Goal: Communication & Community: Answer question/provide support

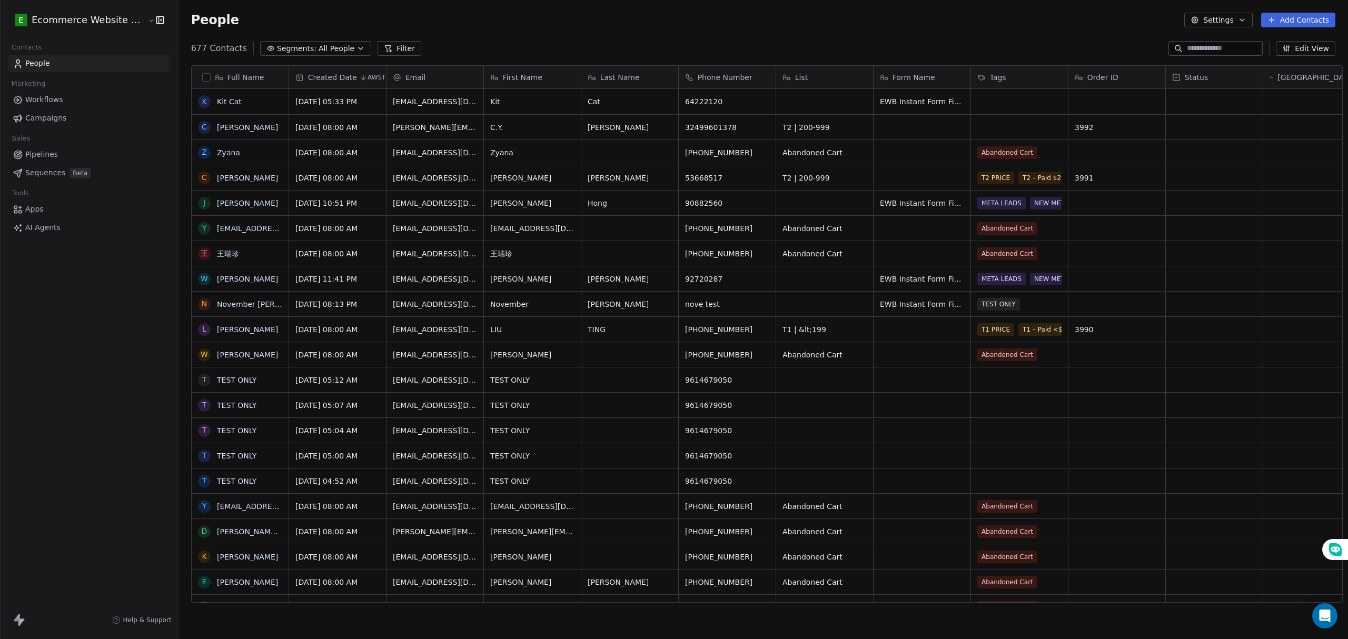
click at [295, 49] on span "Segments:" at bounding box center [296, 48] width 39 height 11
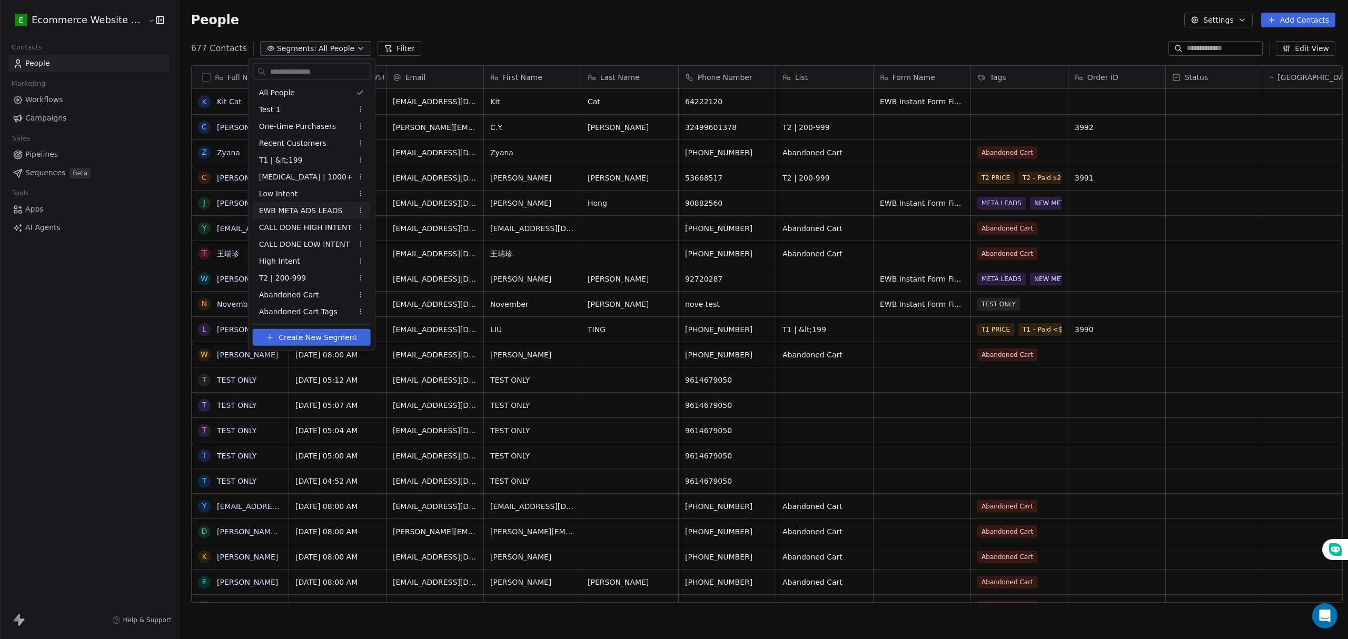
click at [299, 208] on span "EWB META ADS LEADS" at bounding box center [301, 210] width 84 height 11
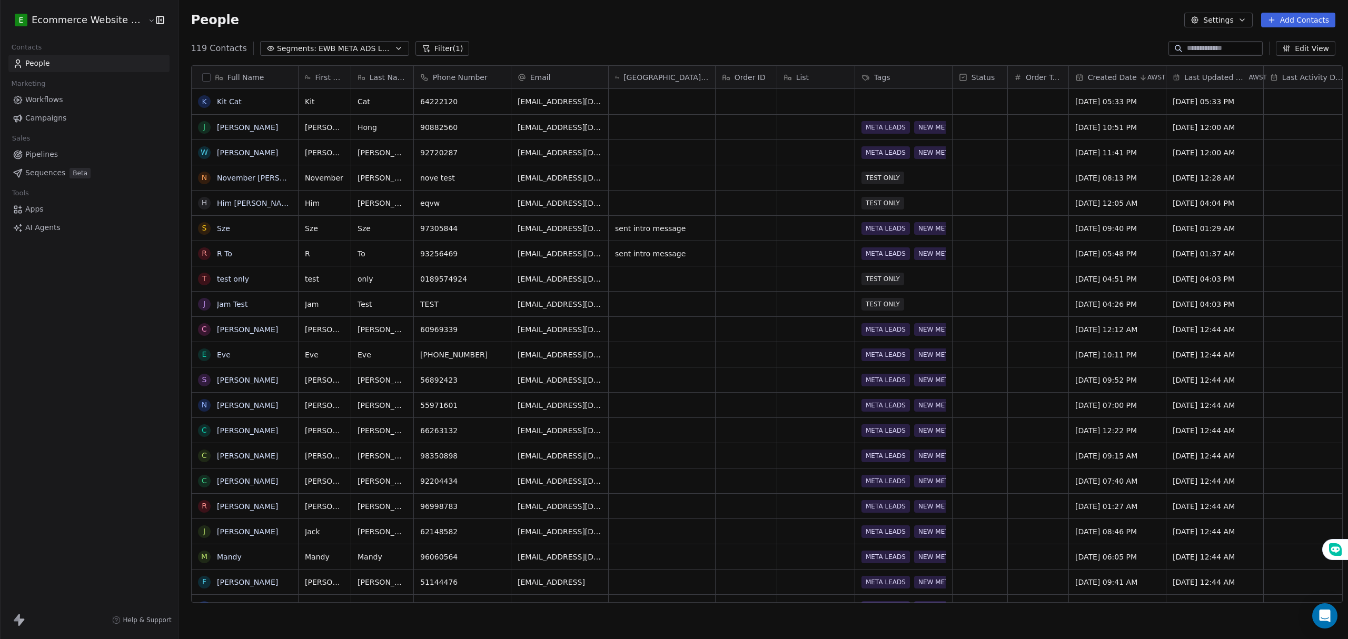
click at [1189, 49] on input at bounding box center [1224, 48] width 74 height 11
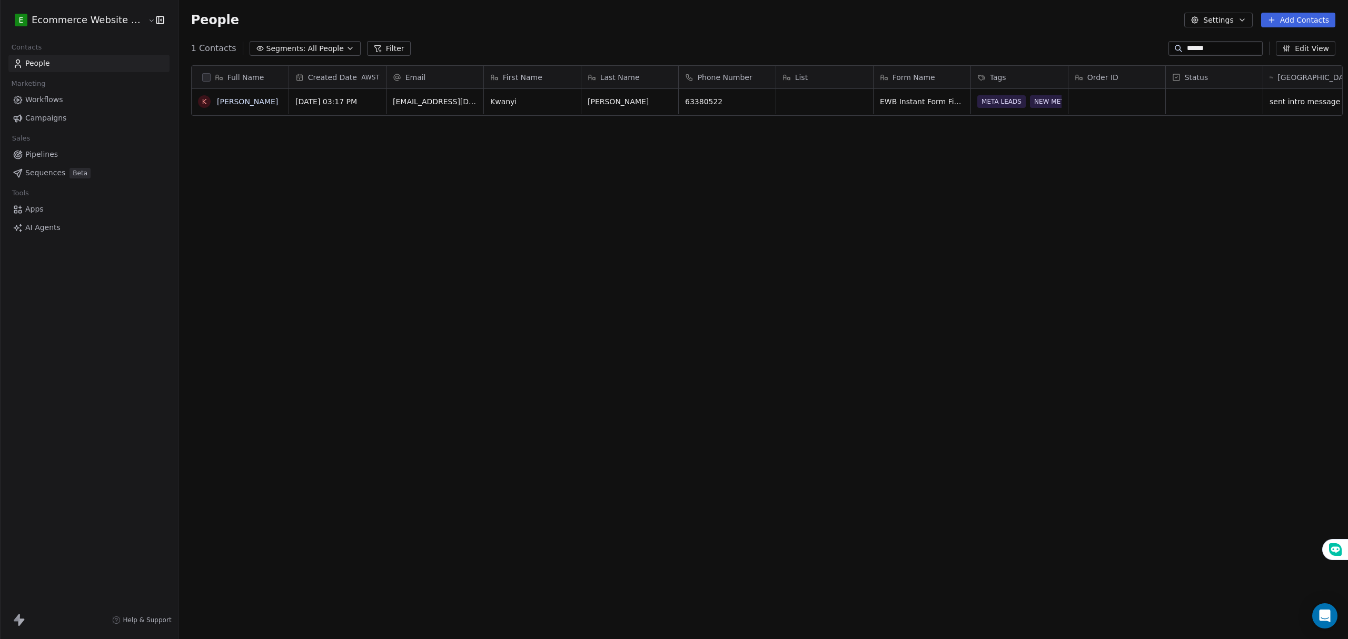
type input "******"
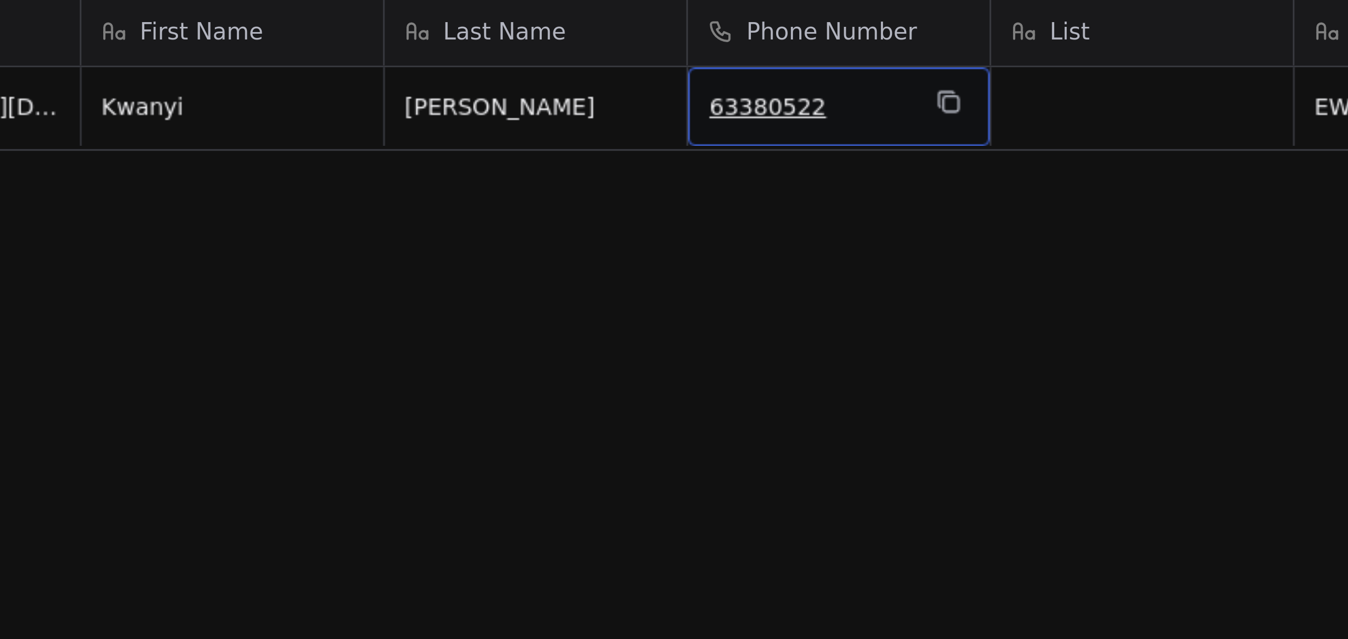
drag, startPoint x: 678, startPoint y: 99, endPoint x: 715, endPoint y: 95, distance: 37.6
click at [715, 95] on div "63380522" at bounding box center [727, 101] width 97 height 25
click at [713, 165] on div "Full Name [PERSON_NAME] Created Date AWST Email First Name Last Name Phone Numb…" at bounding box center [762, 338] width 1169 height 562
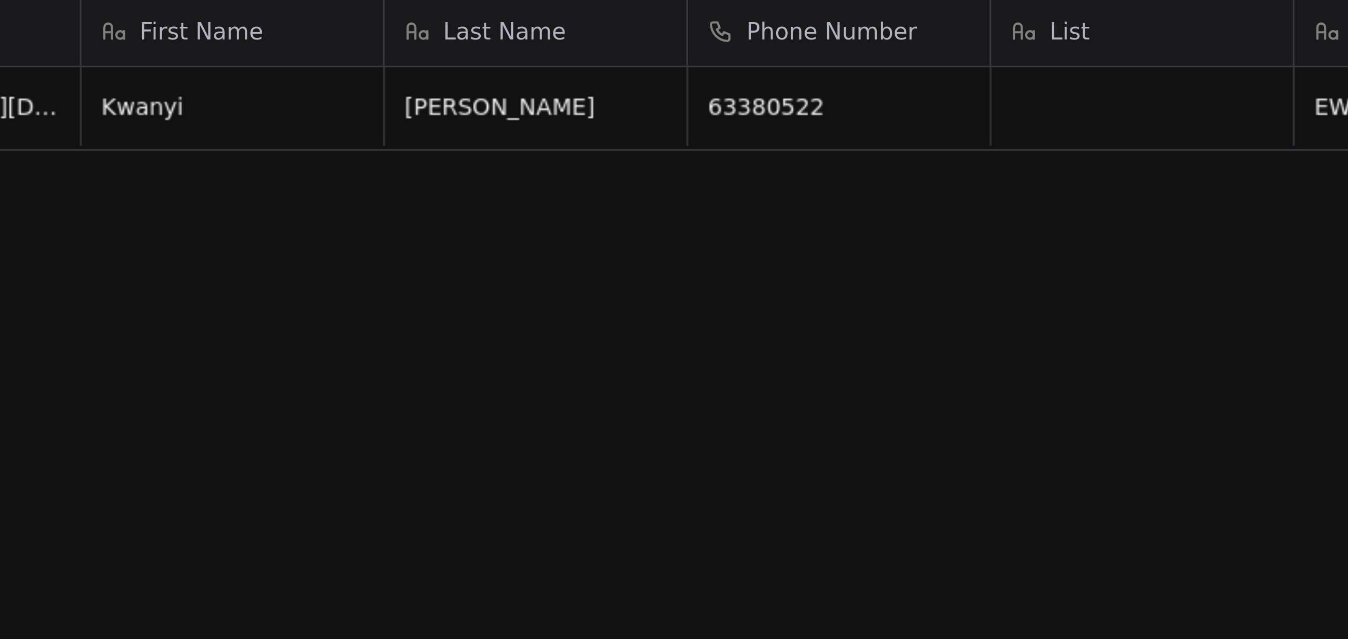
drag, startPoint x: 694, startPoint y: 118, endPoint x: 697, endPoint y: 112, distance: 6.7
click at [695, 115] on div "Full Name [PERSON_NAME] Created Date AWST Email First Name Last Name Phone Numb…" at bounding box center [762, 338] width 1169 height 562
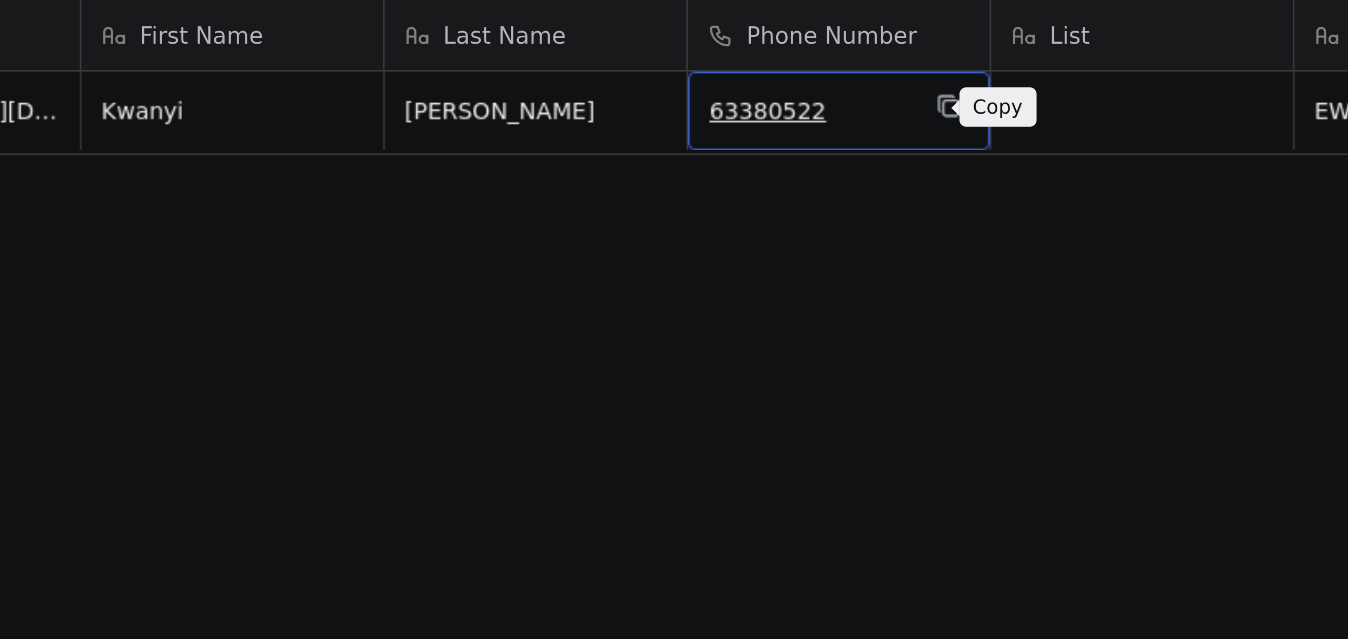
click at [758, 102] on icon "grid" at bounding box center [762, 100] width 8 height 8
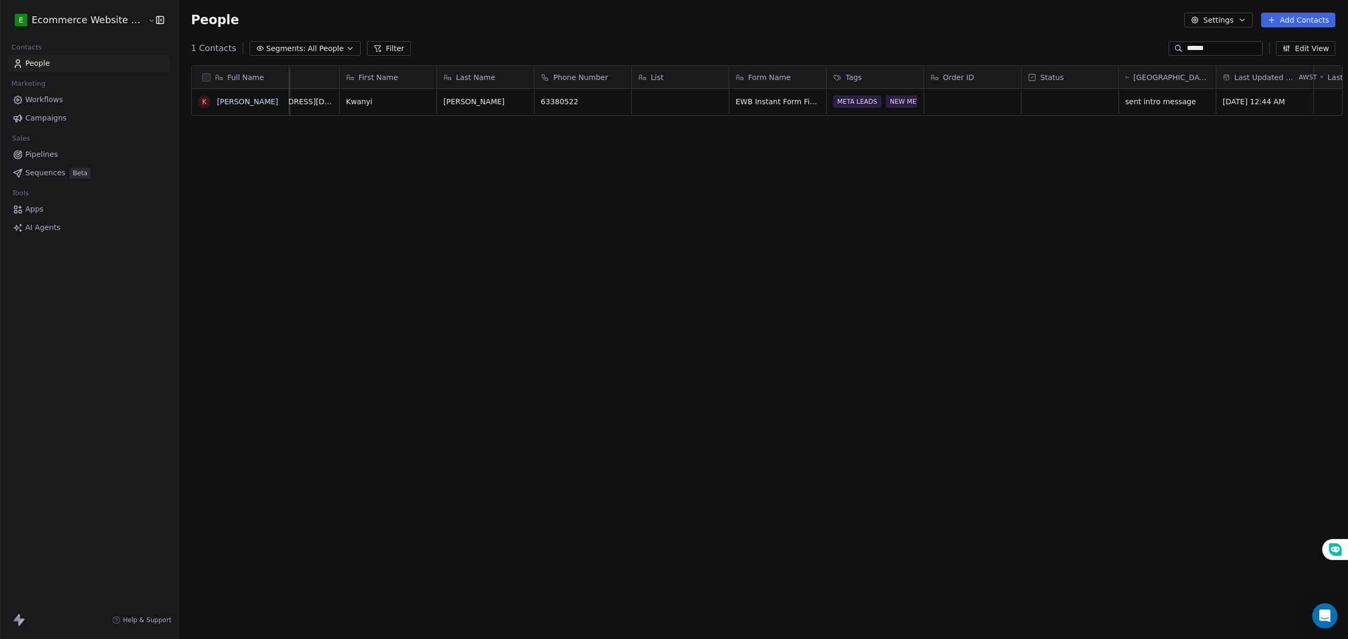
scroll to position [0, 145]
click at [1020, 100] on div "grid" at bounding box center [1068, 101] width 97 height 25
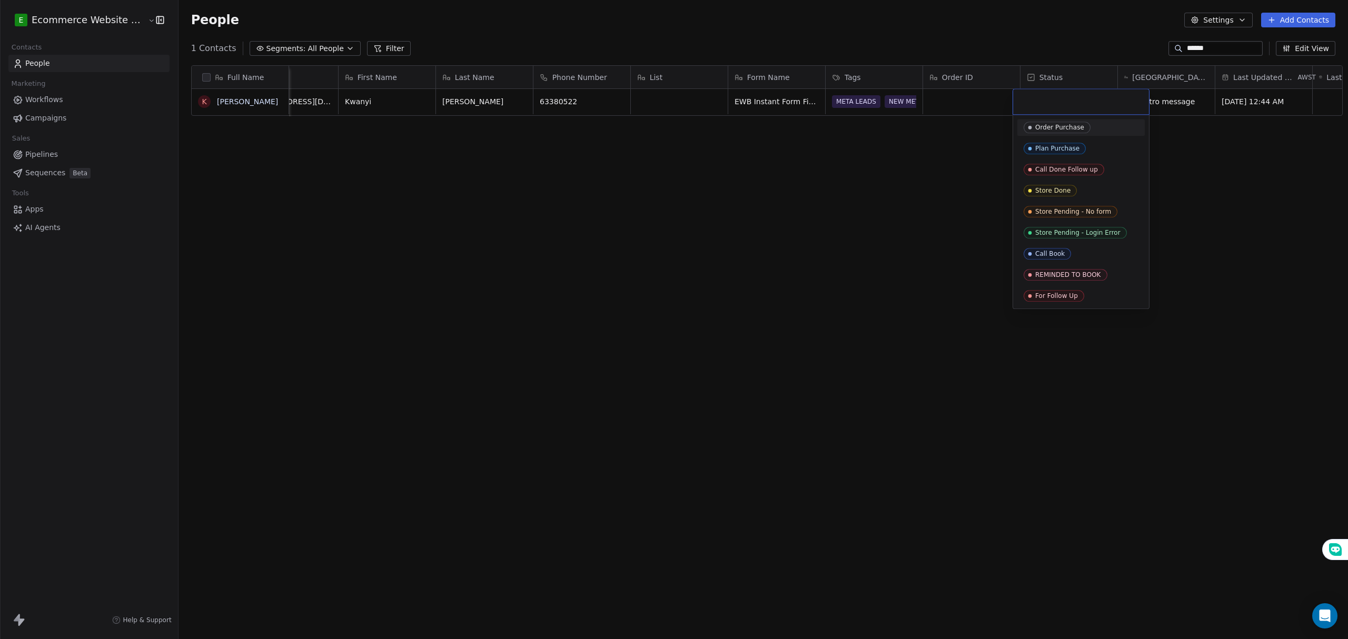
click at [968, 187] on html "E Ecommerce Website Builder Contacts People Marketing Workflows Campaigns Sales…" at bounding box center [674, 319] width 1348 height 639
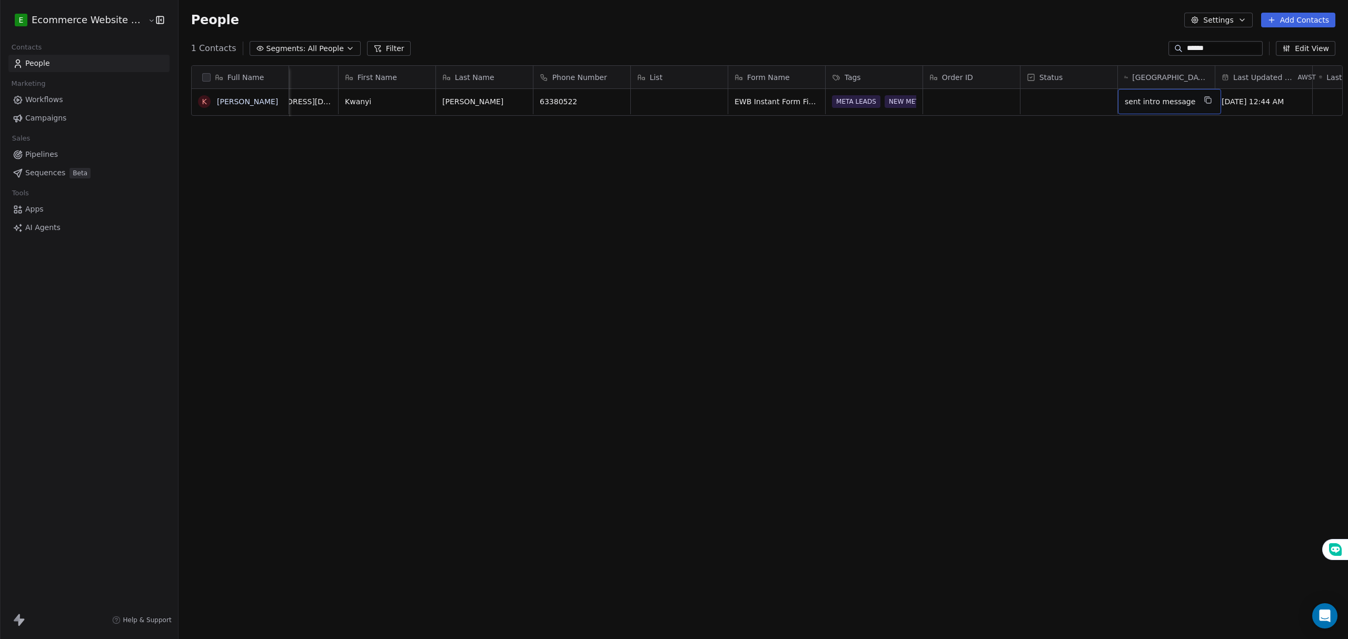
click at [1133, 100] on span "sent intro message" at bounding box center [1160, 101] width 71 height 11
click at [1180, 102] on textarea "**********" at bounding box center [1159, 106] width 96 height 33
type textarea "**********"
click at [1140, 152] on html "**********" at bounding box center [674, 319] width 1348 height 639
click at [308, 45] on span "All People" at bounding box center [326, 48] width 36 height 11
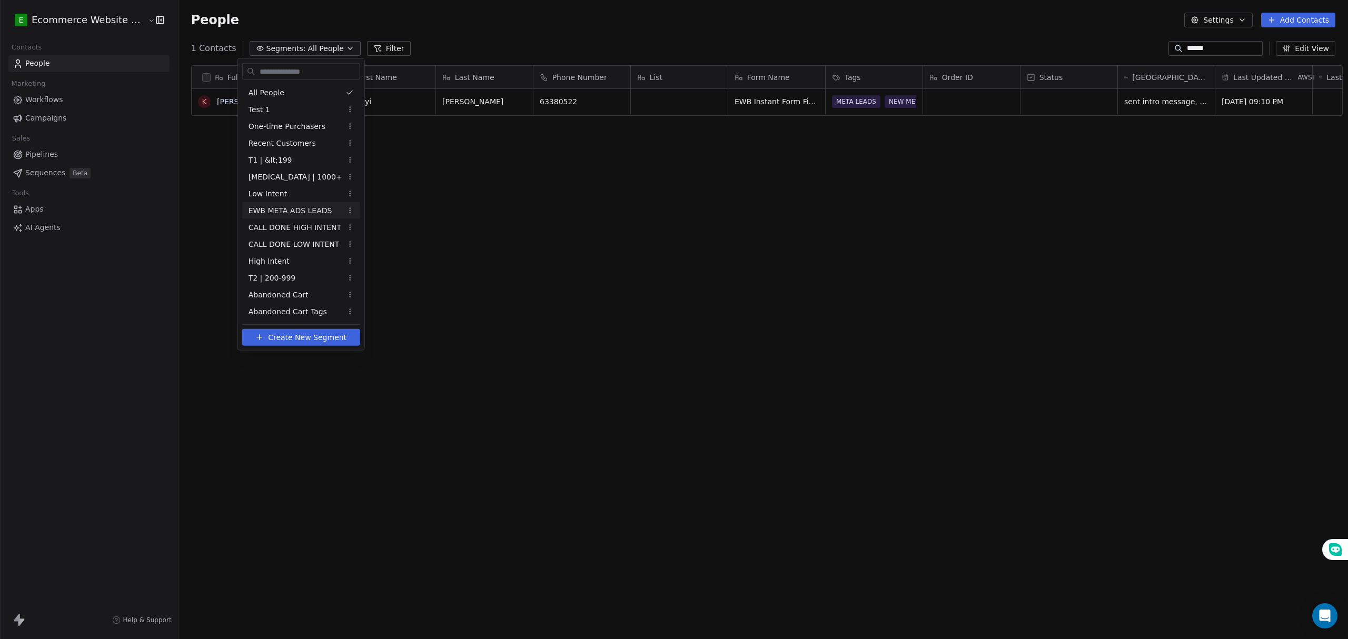
click at [306, 208] on span "EWB META ADS LEADS" at bounding box center [291, 210] width 84 height 11
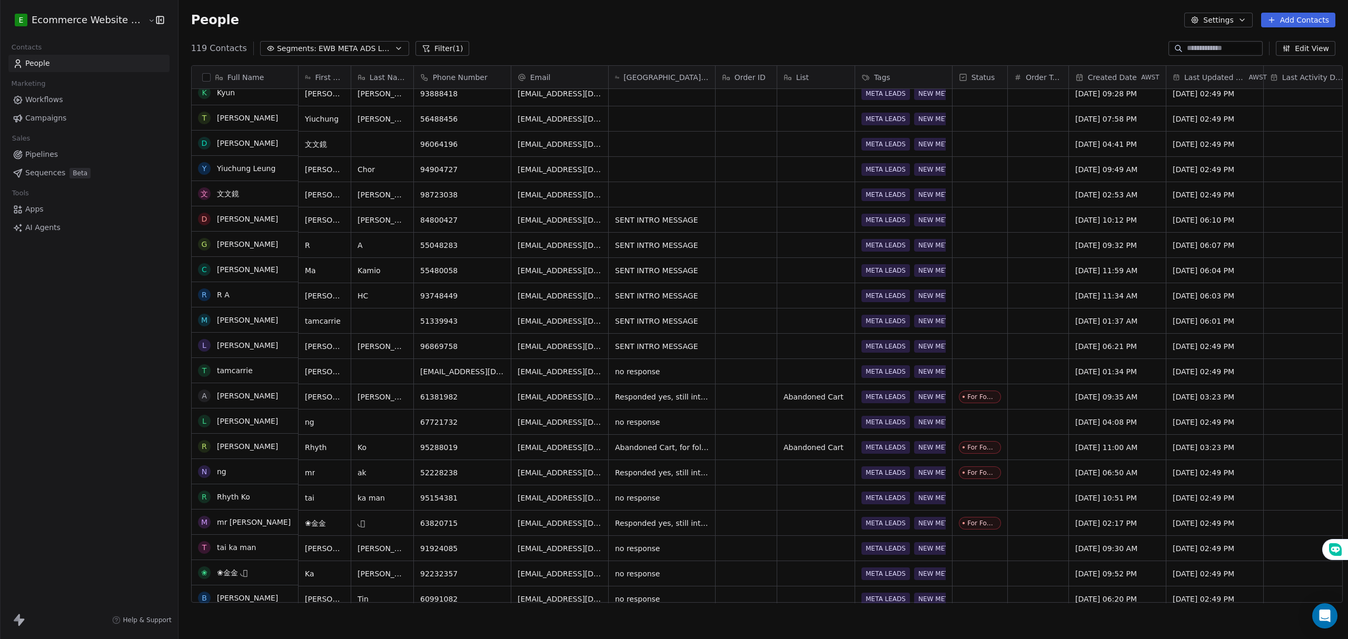
scroll to position [1474, 0]
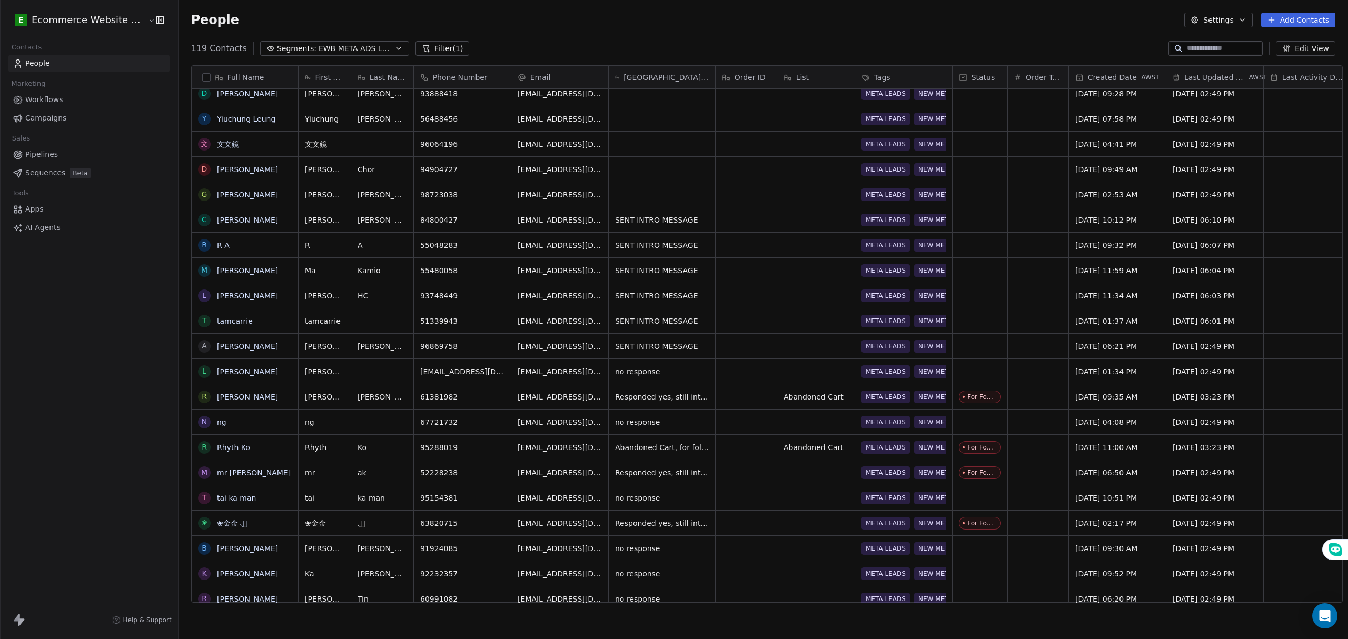
click at [468, 298] on div "93748449" at bounding box center [462, 295] width 97 height 25
click at [450, 327] on div "51339943" at bounding box center [462, 321] width 97 height 25
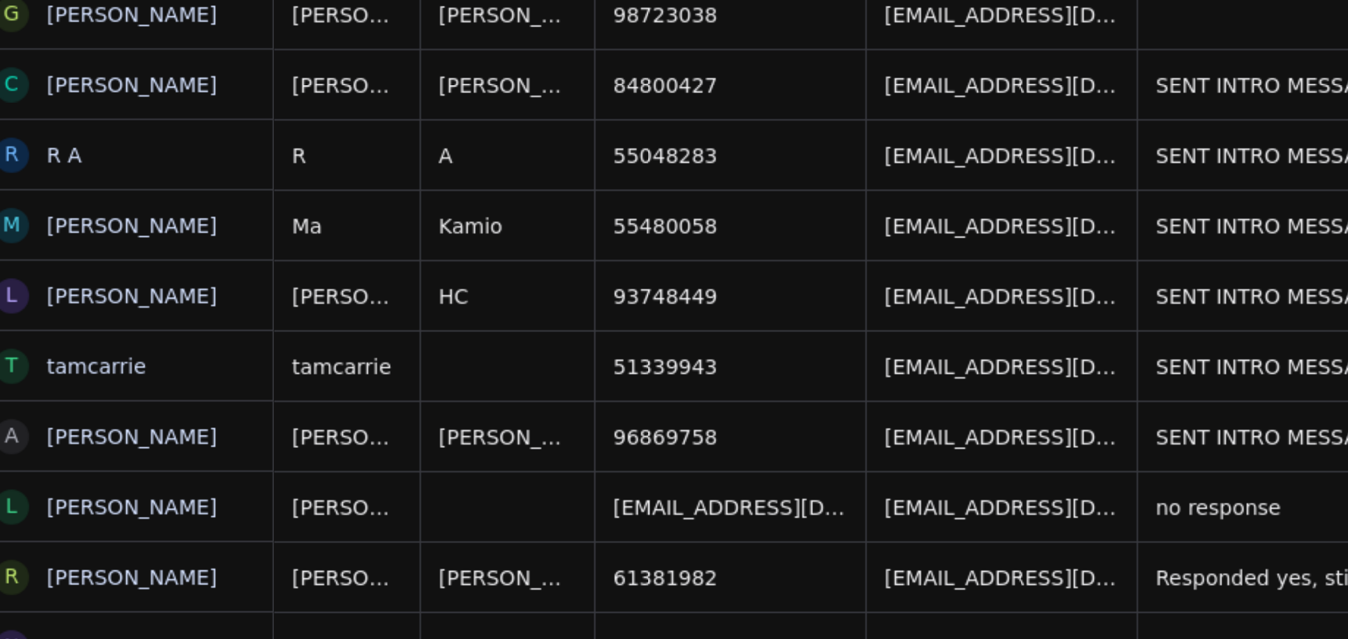
click at [446, 295] on div "93748449" at bounding box center [462, 295] width 97 height 25
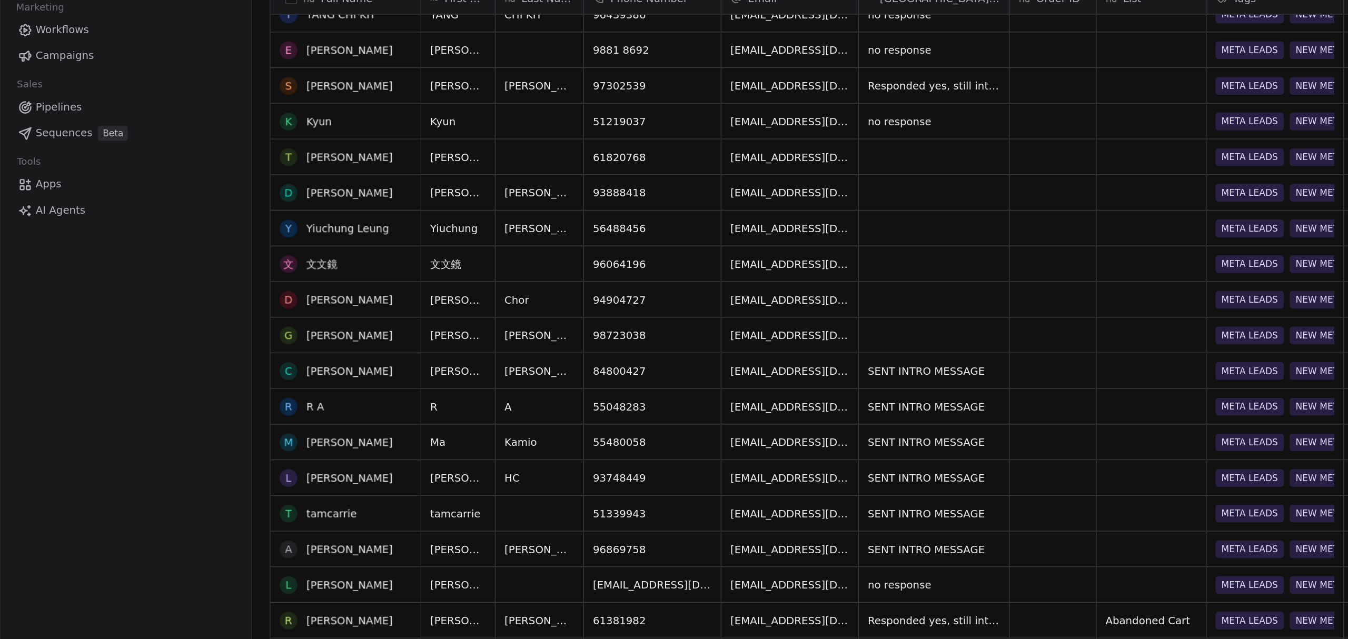
scroll to position [1374, 0]
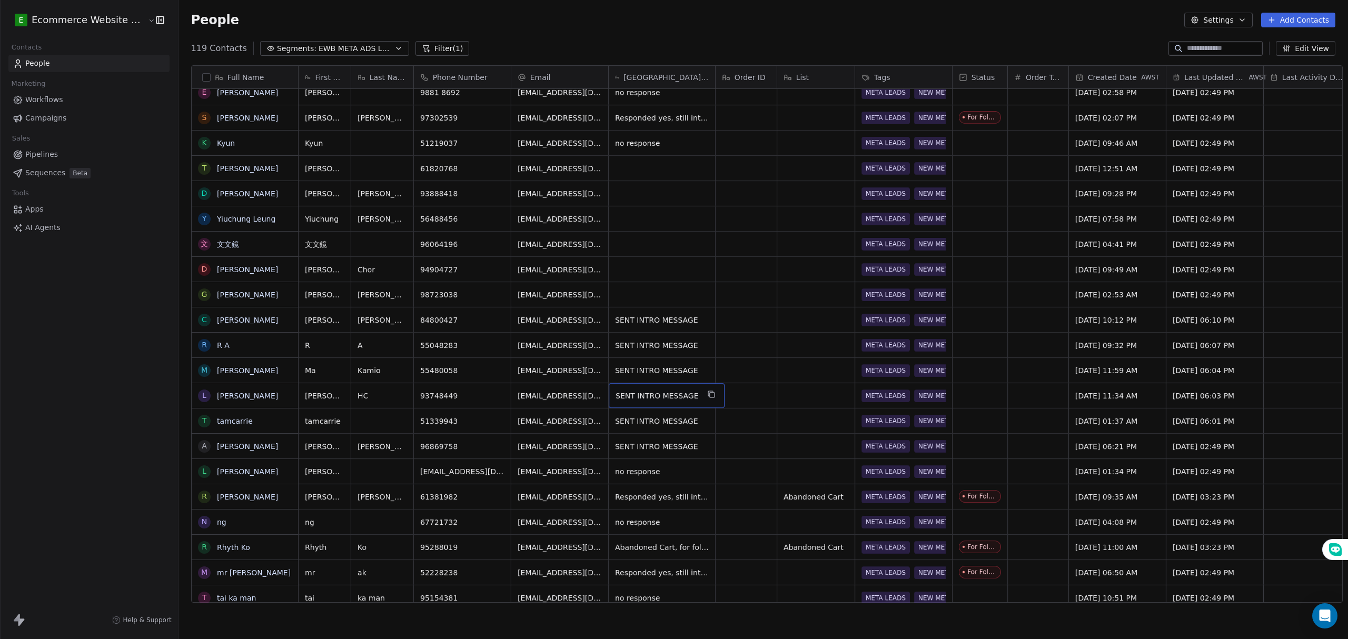
click at [688, 396] on div "SENT INTRO MESSAGE" at bounding box center [667, 395] width 116 height 25
type textarea "**********"
click at [729, 358] on html "E Ecommerce Website Builder Contacts People Marketing Workflows Campaigns Sales…" at bounding box center [674, 319] width 1348 height 639
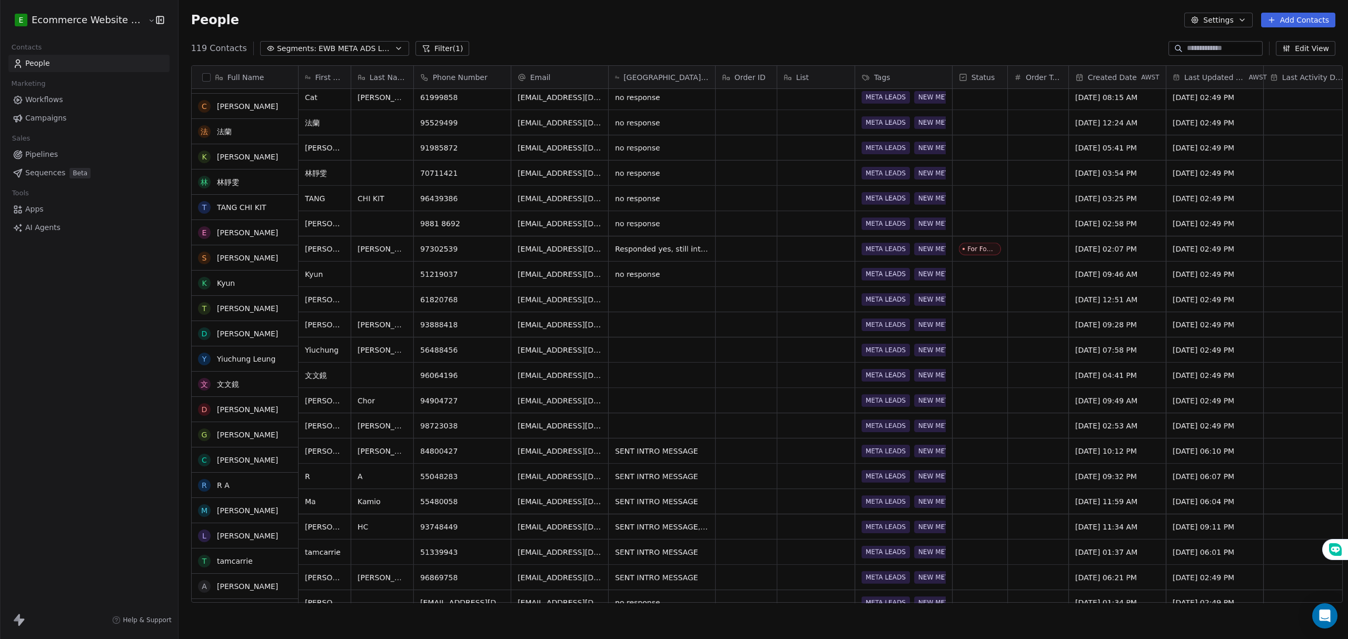
scroll to position [1234, 0]
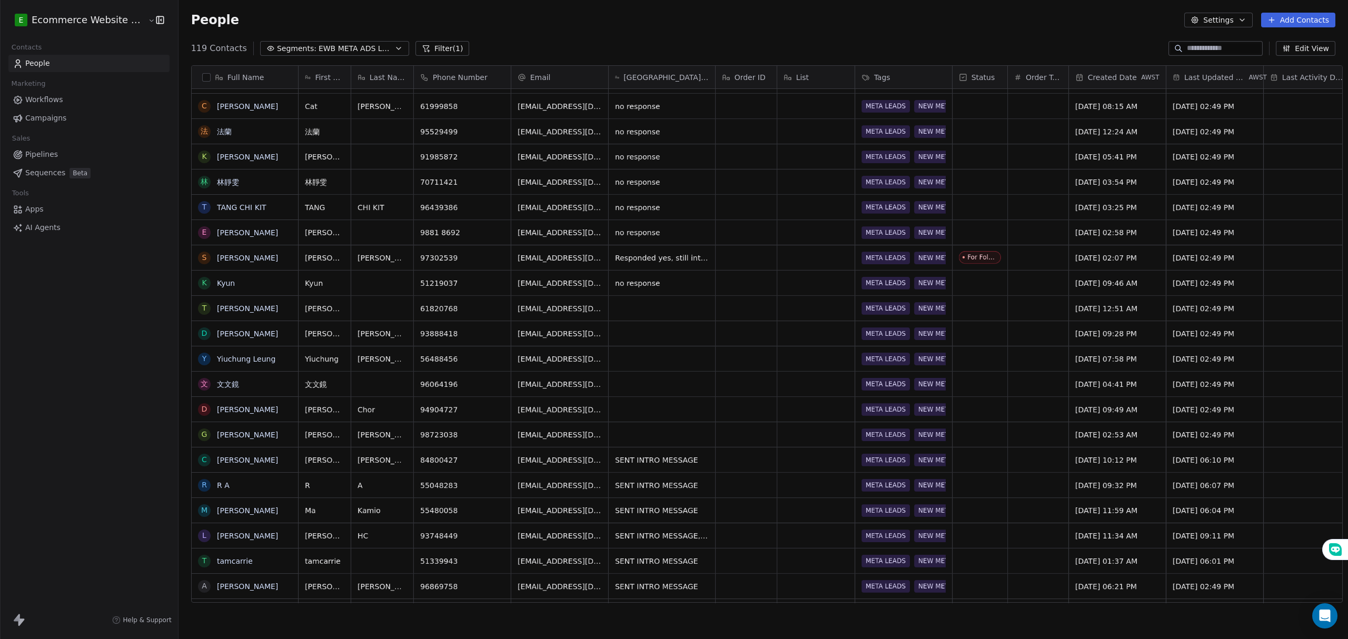
click at [585, 20] on div "People Settings Add Contacts" at bounding box center [763, 20] width 1144 height 15
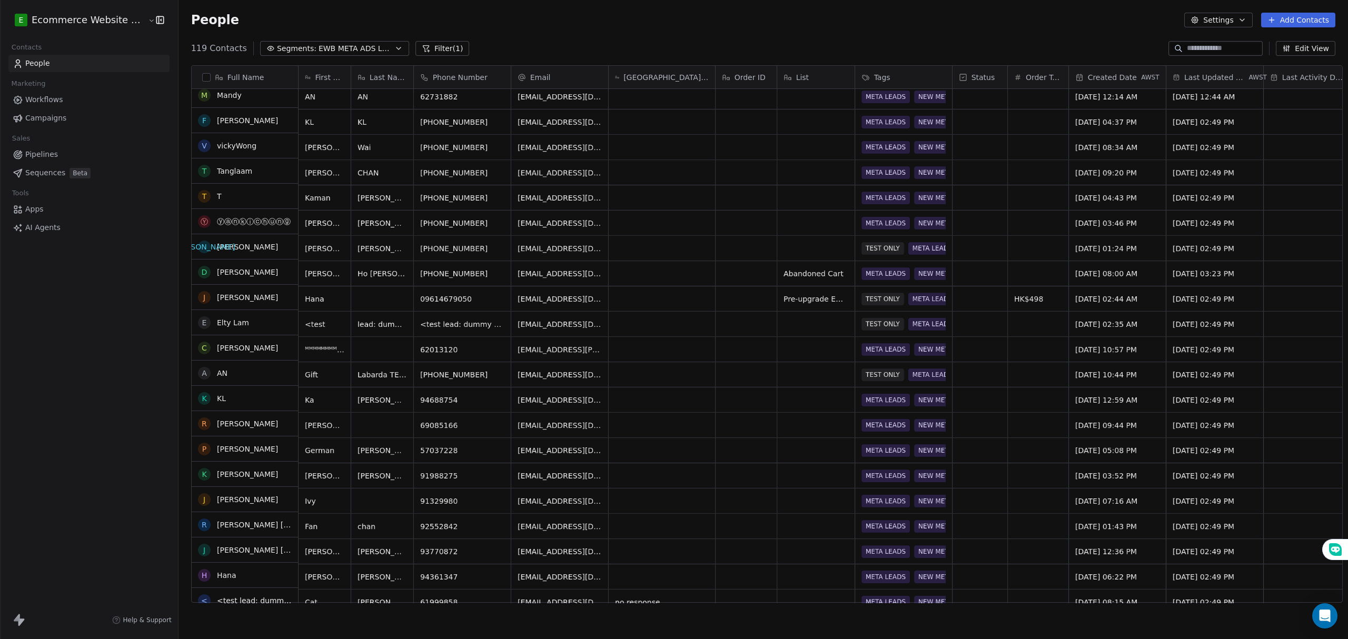
scroll to position [462, 0]
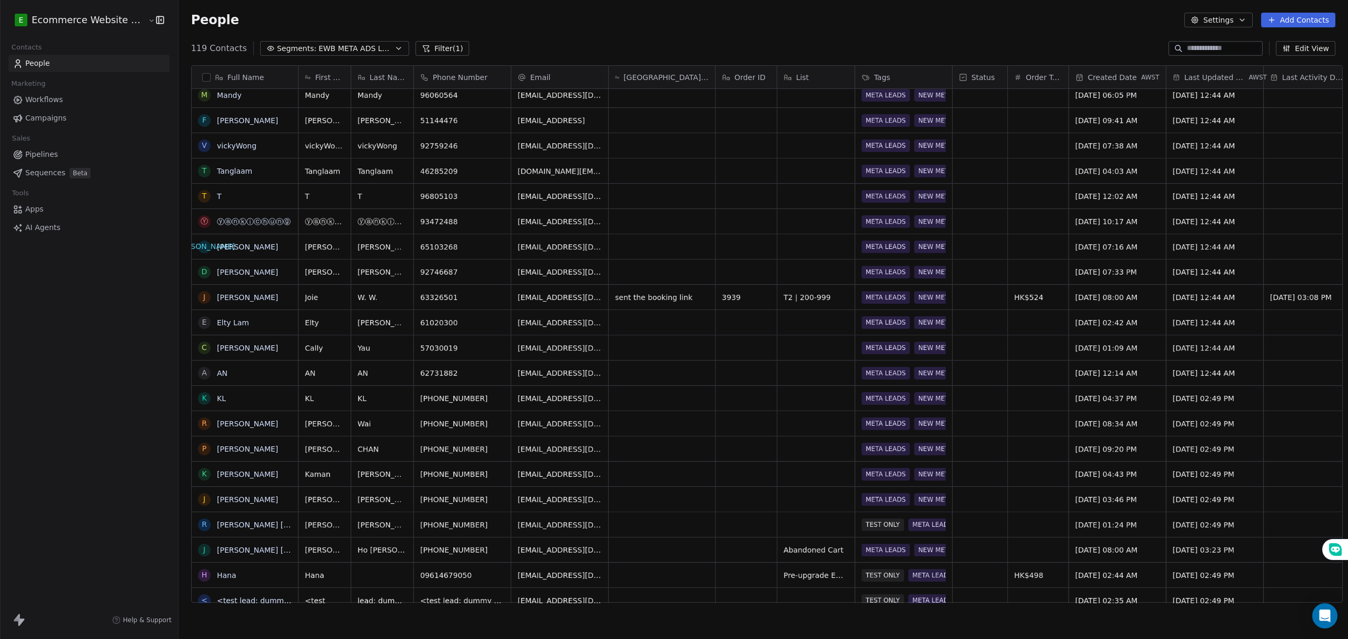
click at [345, 47] on span "EWB META ADS LEADS" at bounding box center [356, 48] width 74 height 11
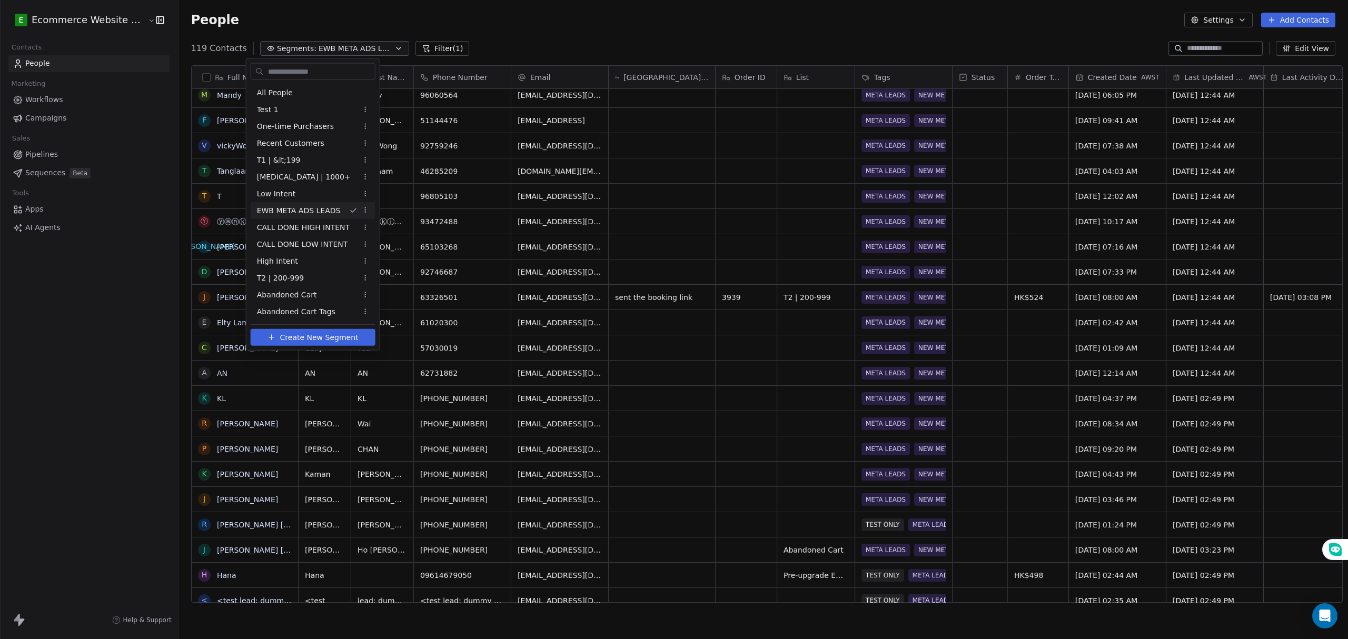
click at [345, 47] on html "E Ecommerce Website Builder Contacts People Marketing Workflows Campaigns Sales…" at bounding box center [674, 319] width 1348 height 639
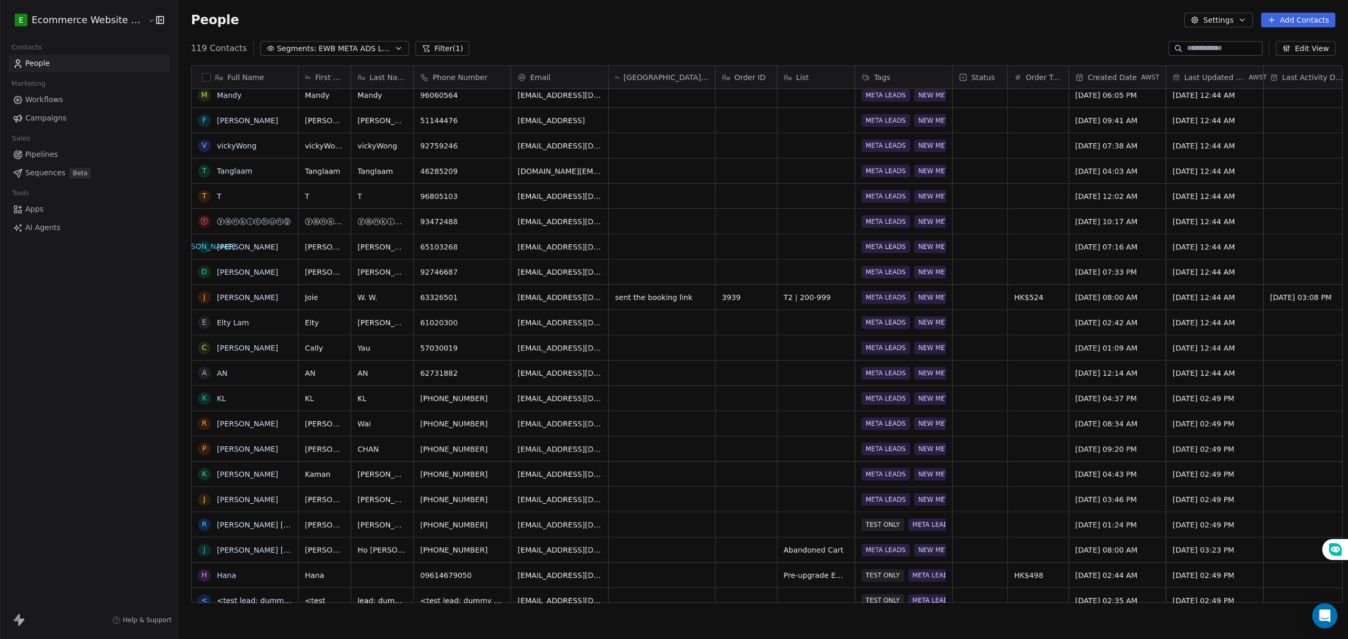
drag, startPoint x: 247, startPoint y: 36, endPoint x: 304, endPoint y: 26, distance: 58.2
click at [298, 28] on div "People Settings Add Contacts" at bounding box center [762, 20] width 1169 height 40
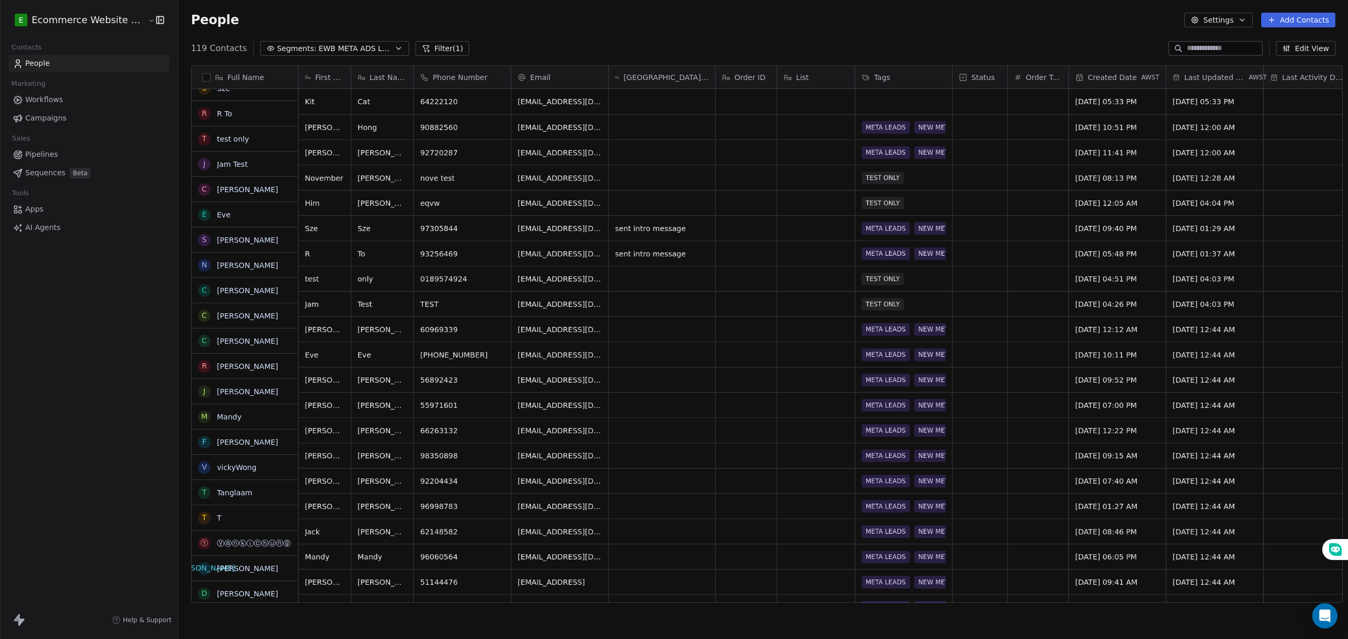
scroll to position [0, 0]
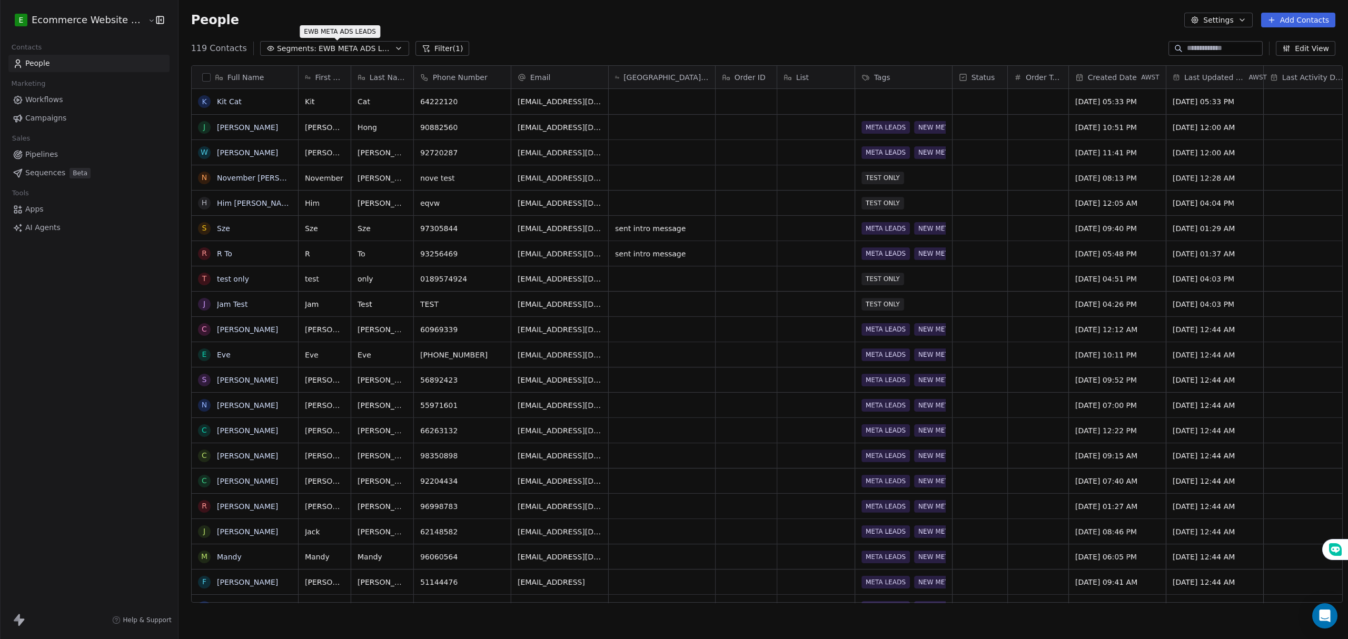
click at [320, 47] on span "EWB META ADS LEADS" at bounding box center [356, 48] width 74 height 11
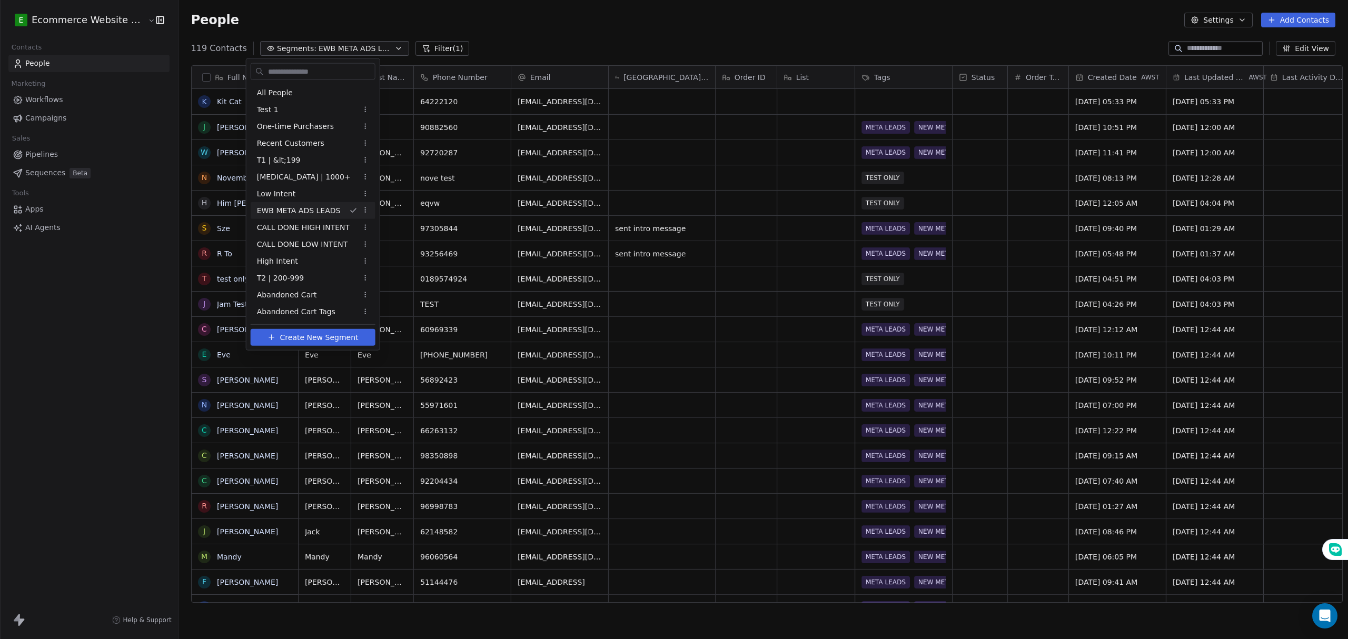
click at [316, 214] on span "EWB META ADS LEADS" at bounding box center [299, 210] width 84 height 11
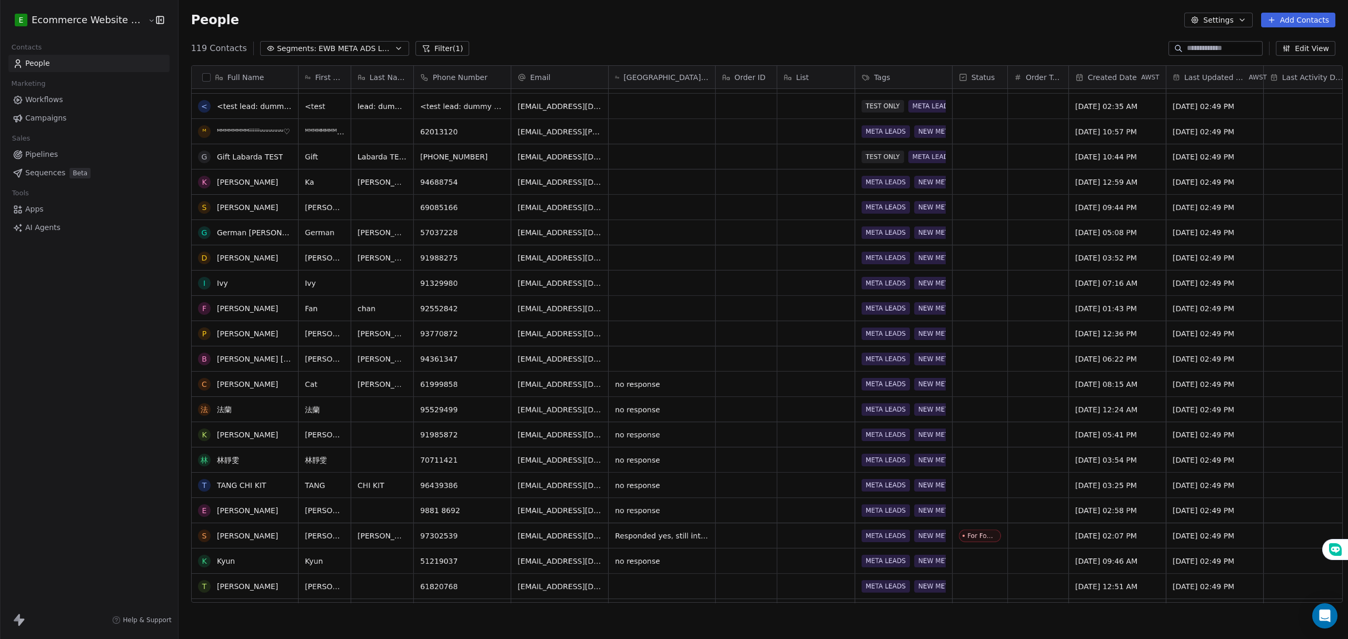
scroll to position [1197, 0]
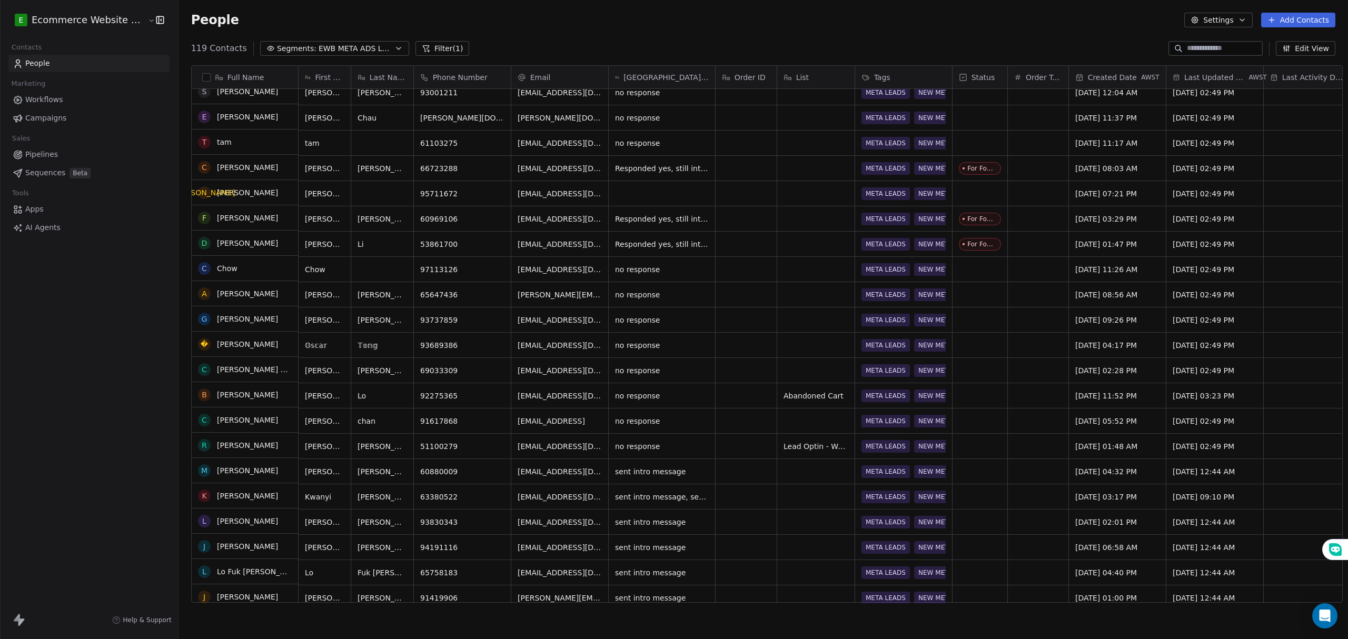
scroll to position [2492, 0]
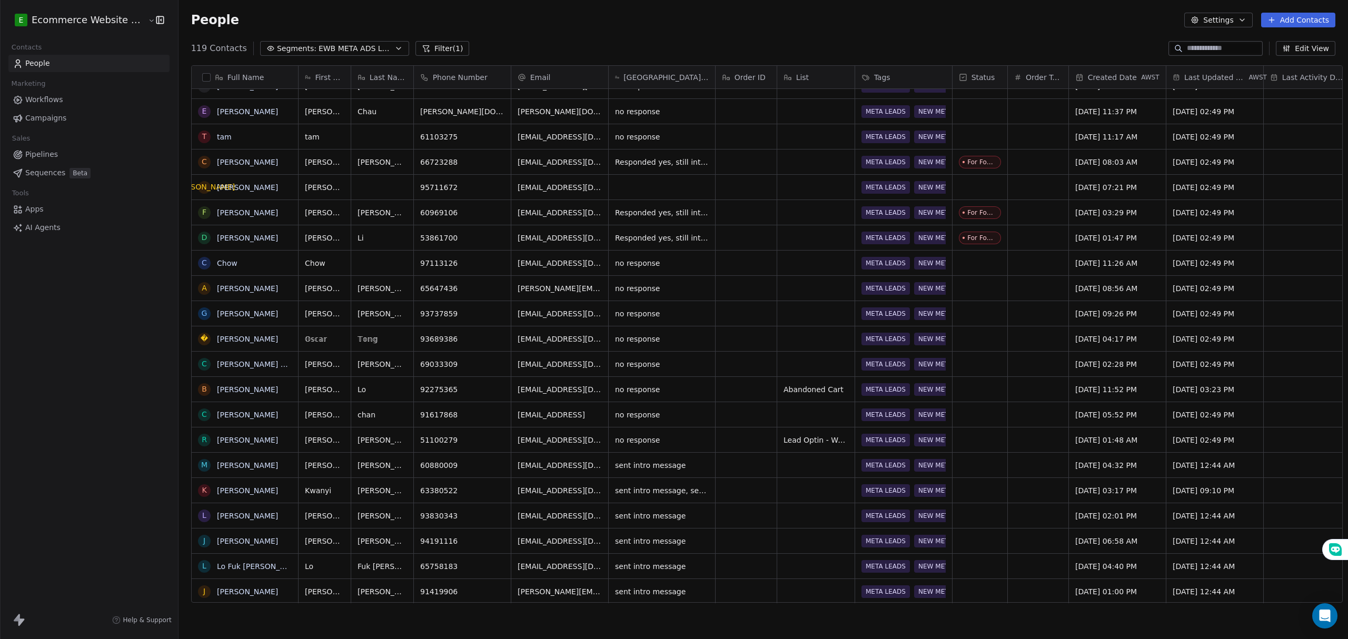
drag, startPoint x: 238, startPoint y: 444, endPoint x: 243, endPoint y: 439, distance: 7.4
click at [238, 444] on link "Ricky Ng" at bounding box center [247, 440] width 61 height 8
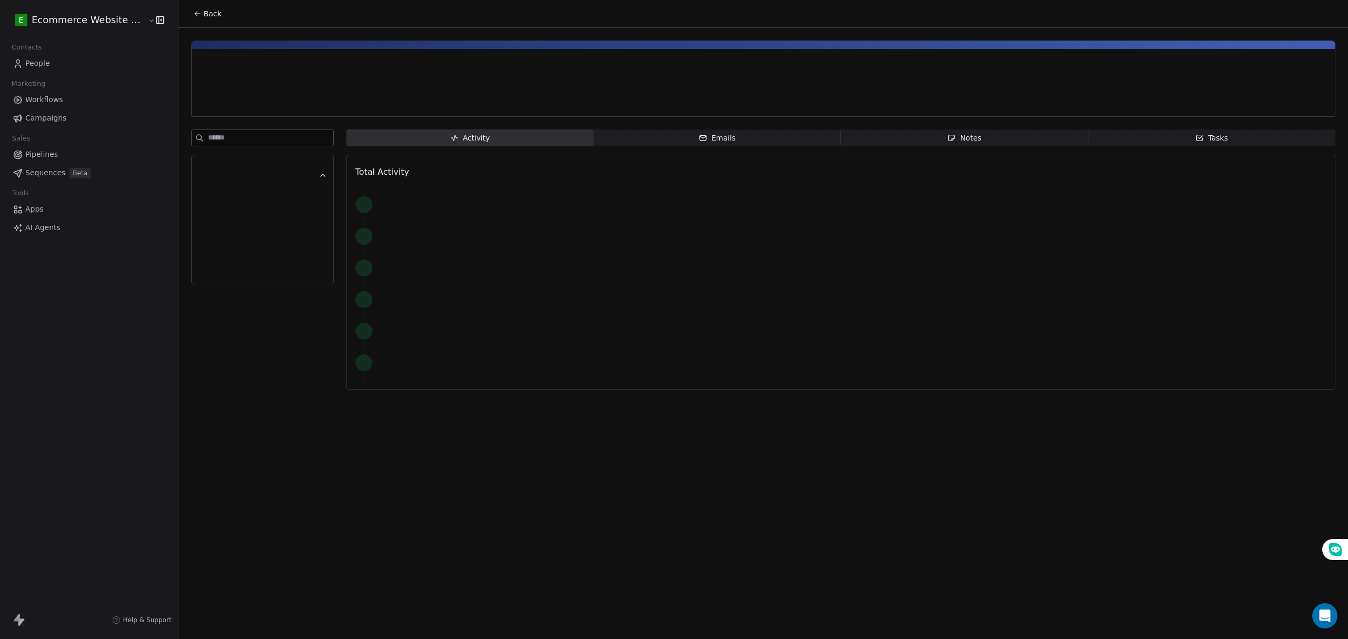
click at [195, 12] on icon at bounding box center [196, 13] width 2 height 2
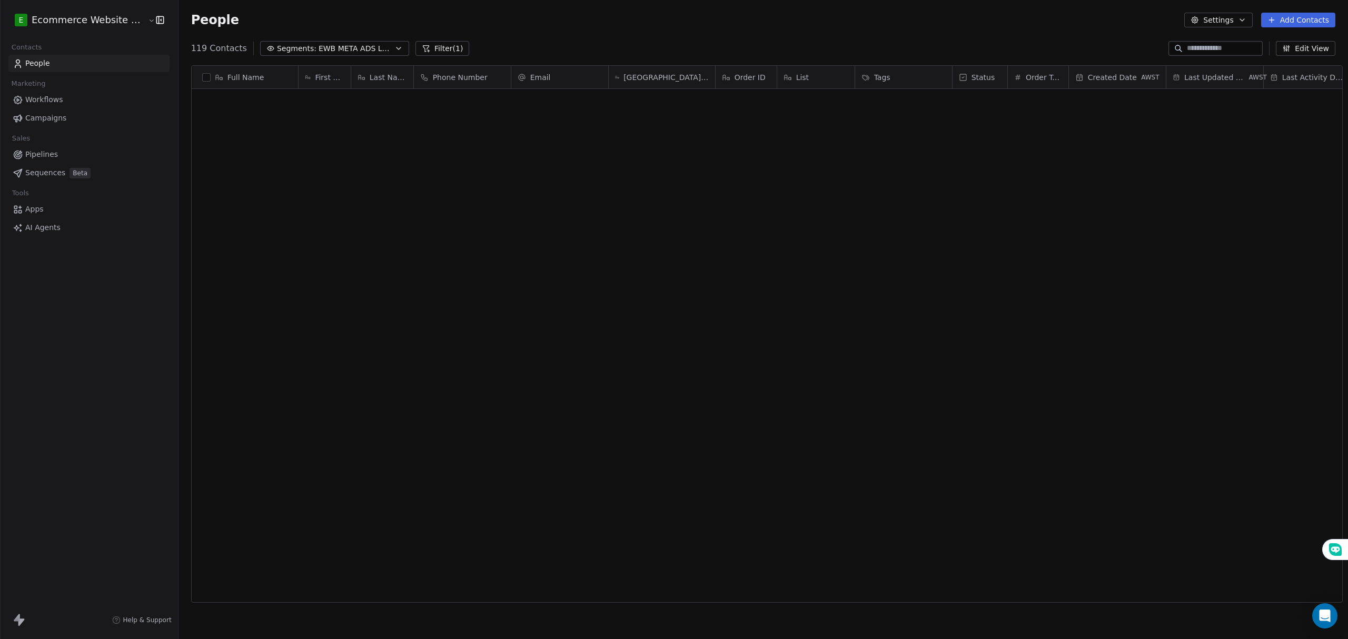
scroll to position [552, 1167]
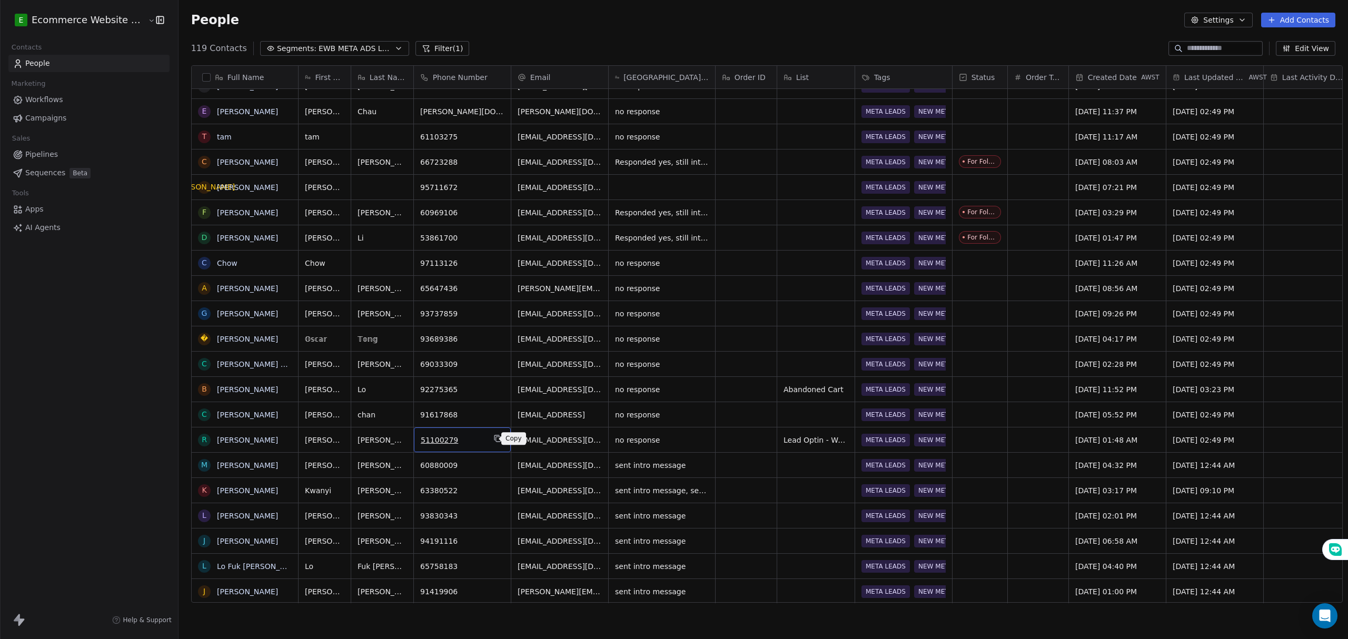
click at [493, 438] on icon "grid" at bounding box center [497, 438] width 8 height 8
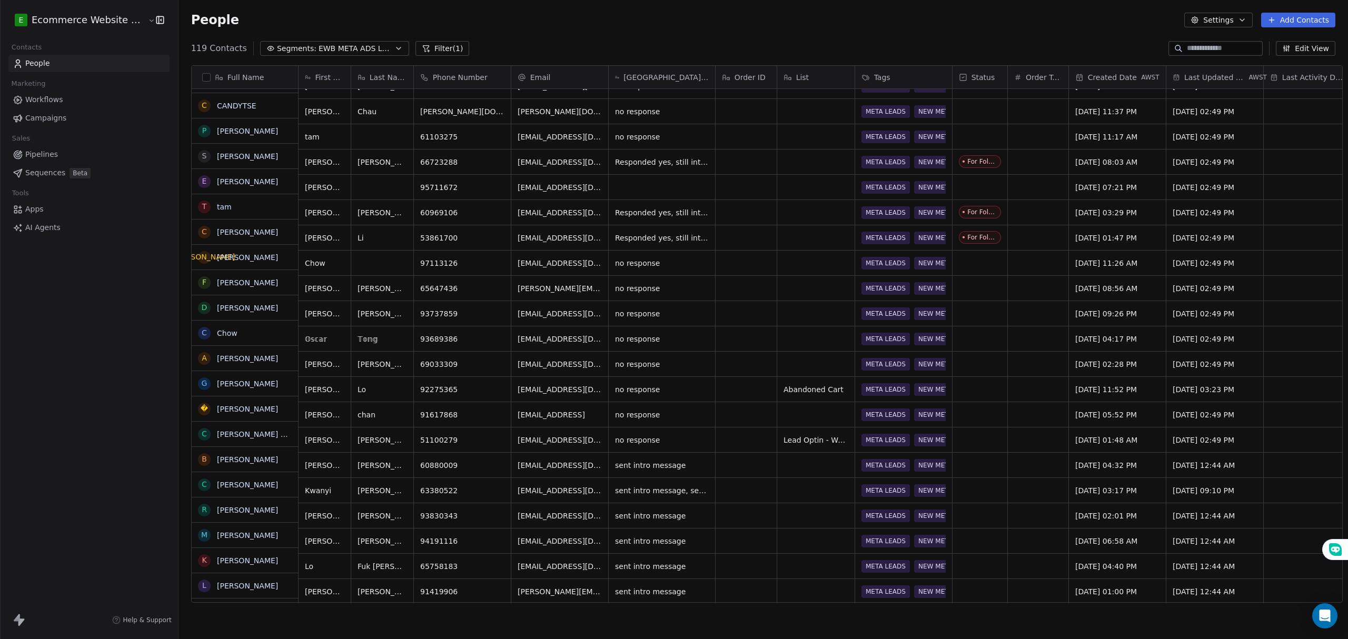
scroll to position [2492, 0]
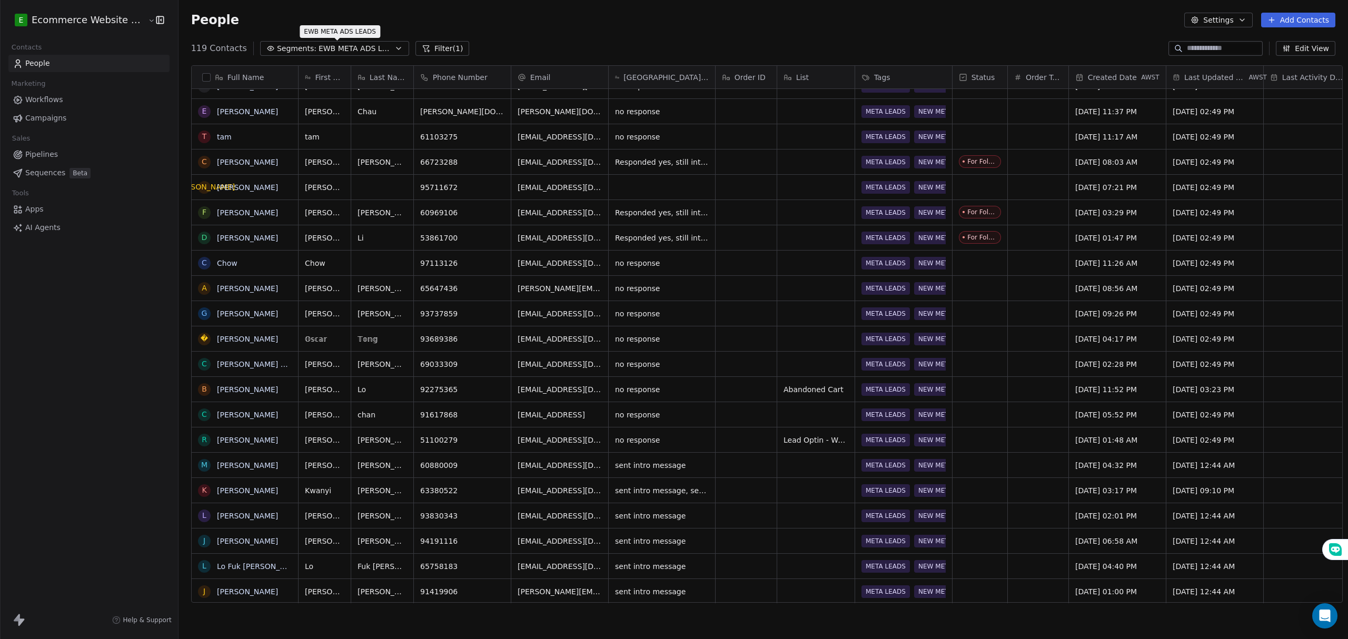
click at [356, 43] on span "EWB META ADS LEADS" at bounding box center [356, 48] width 74 height 11
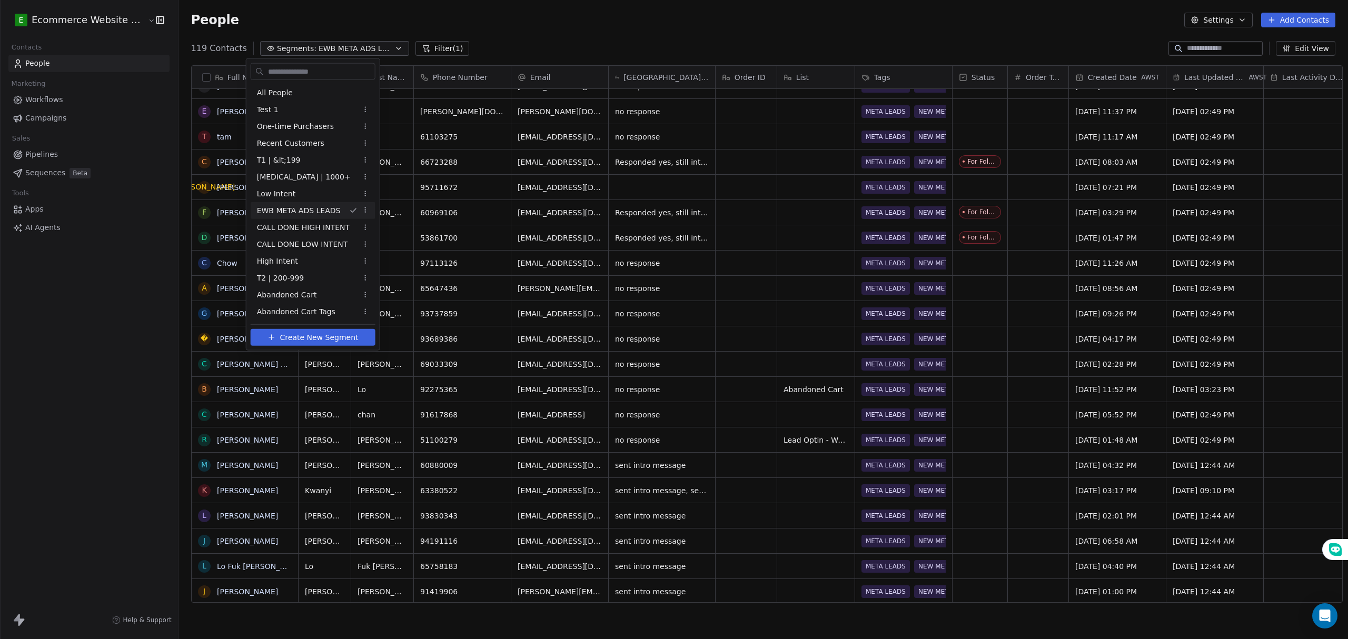
click at [126, 319] on html "E Ecommerce Website Builder Contacts People Marketing Workflows Campaigns Sales…" at bounding box center [674, 319] width 1348 height 639
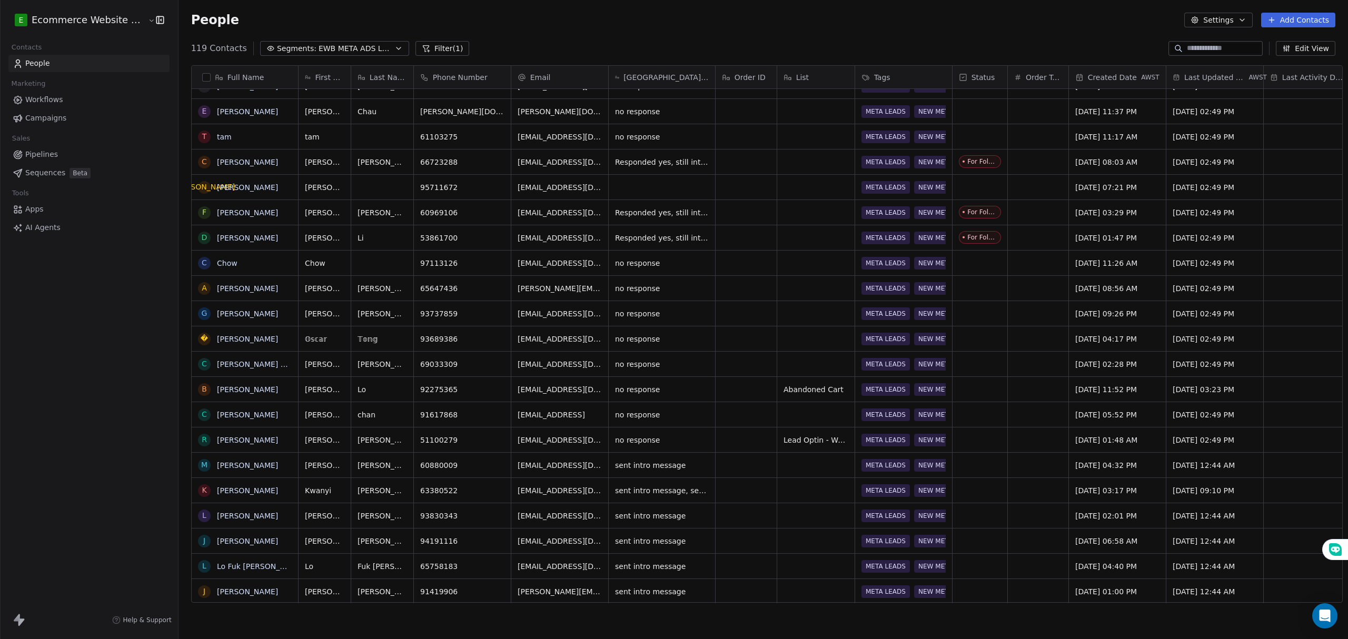
click at [334, 48] on span "EWB META ADS LEADS" at bounding box center [356, 48] width 74 height 11
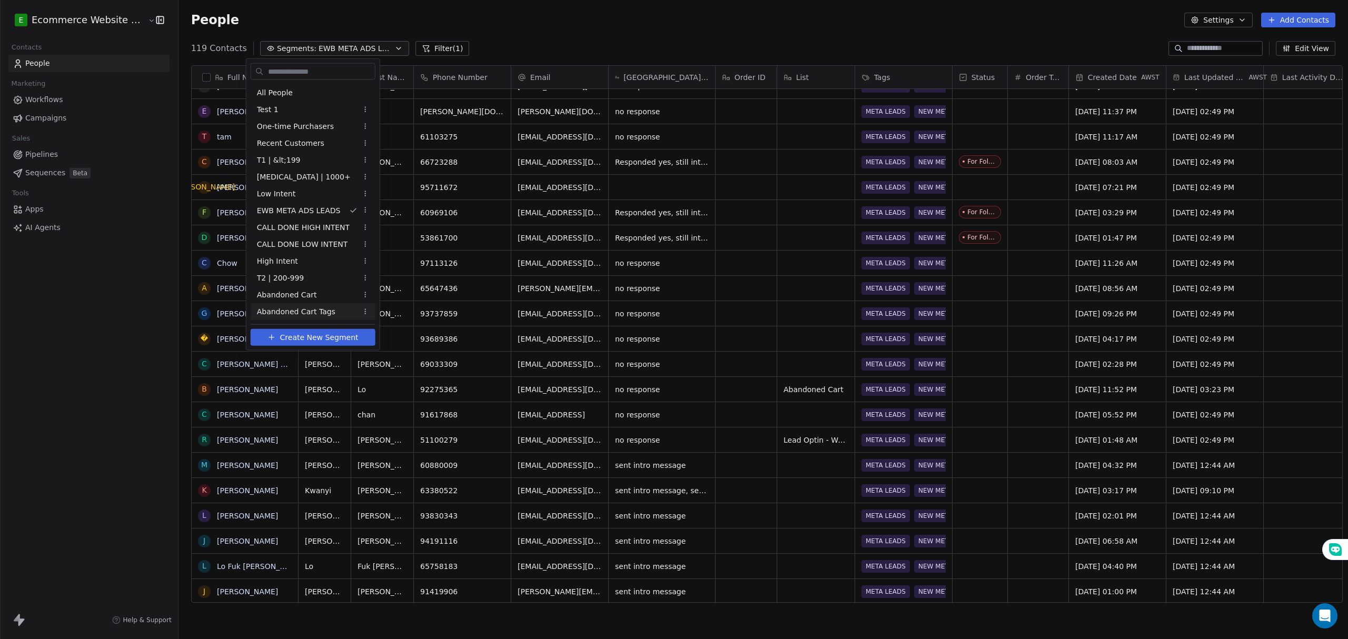
click at [304, 308] on span "Abandoned Cart Tags" at bounding box center [296, 311] width 78 height 11
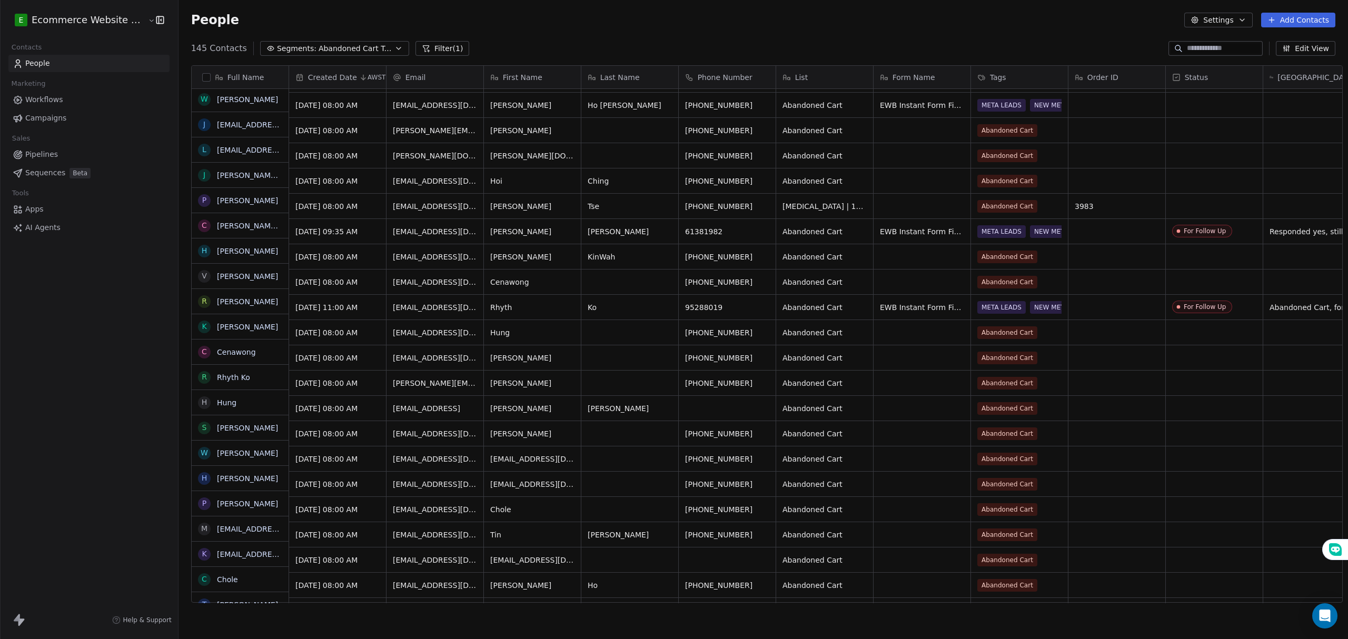
scroll to position [351, 0]
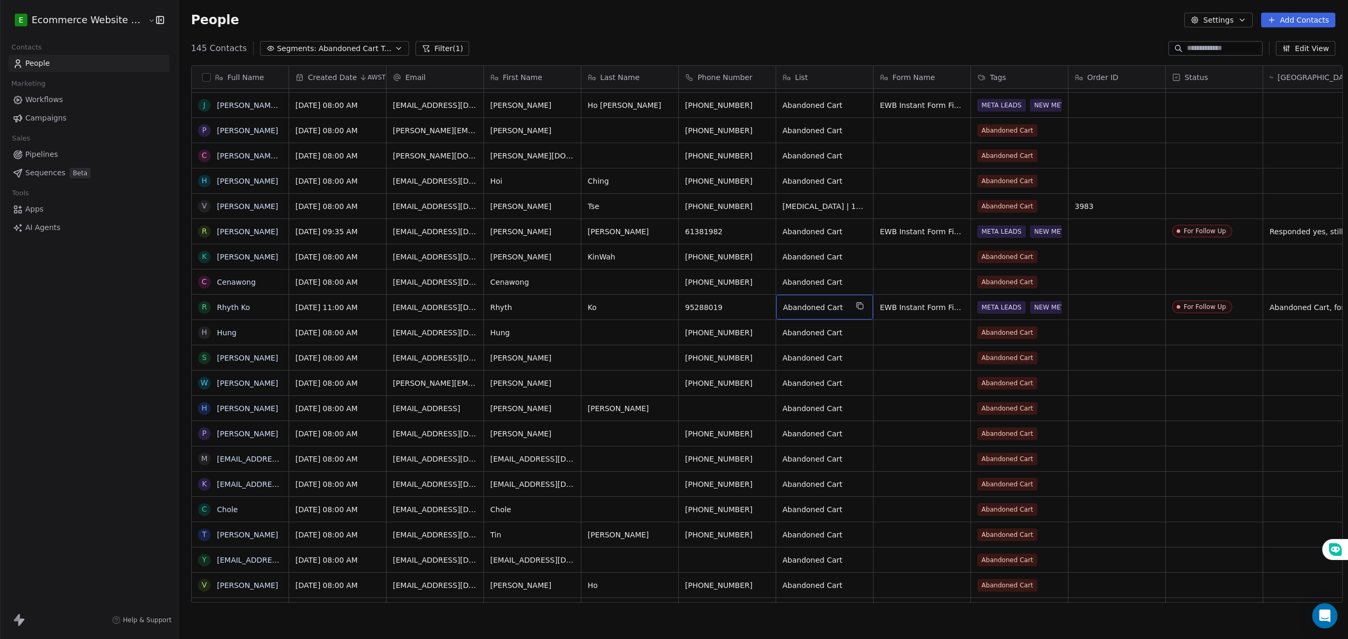
click at [815, 305] on span "Abandoned Cart" at bounding box center [815, 307] width 64 height 11
click at [900, 316] on div "EWB Instant Form Final" at bounding box center [932, 307] width 118 height 25
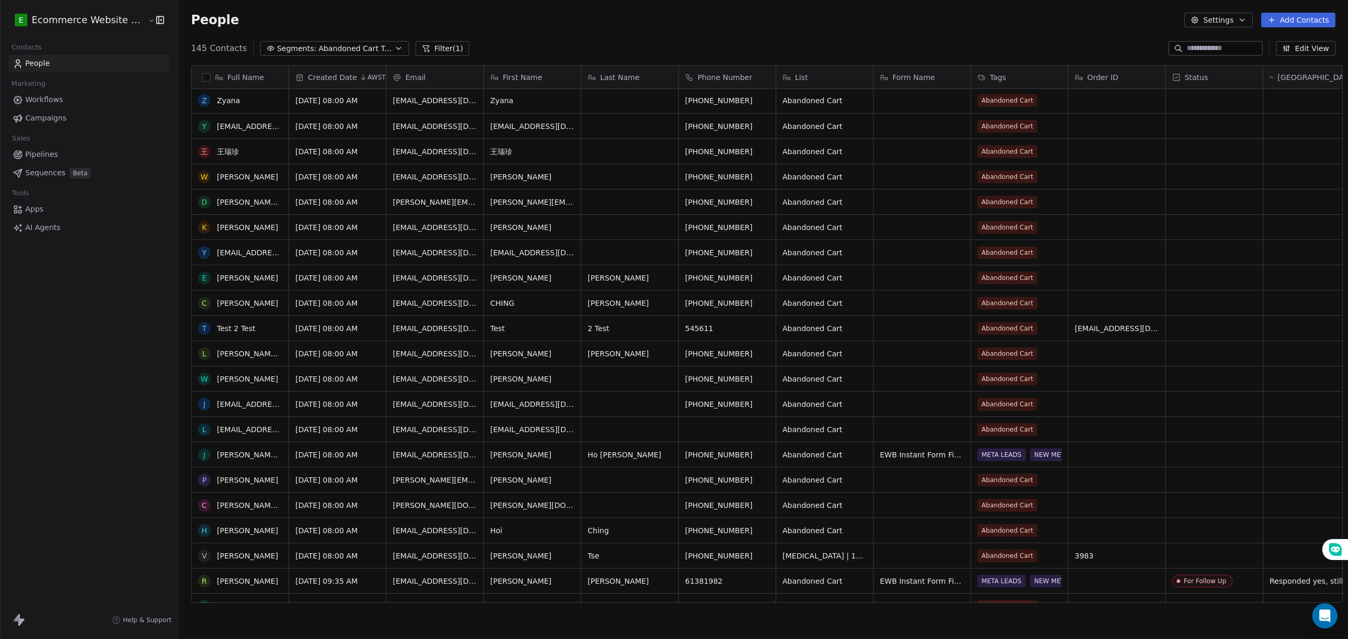
scroll to position [0, 0]
click at [761, 101] on icon "grid" at bounding box center [765, 100] width 8 height 8
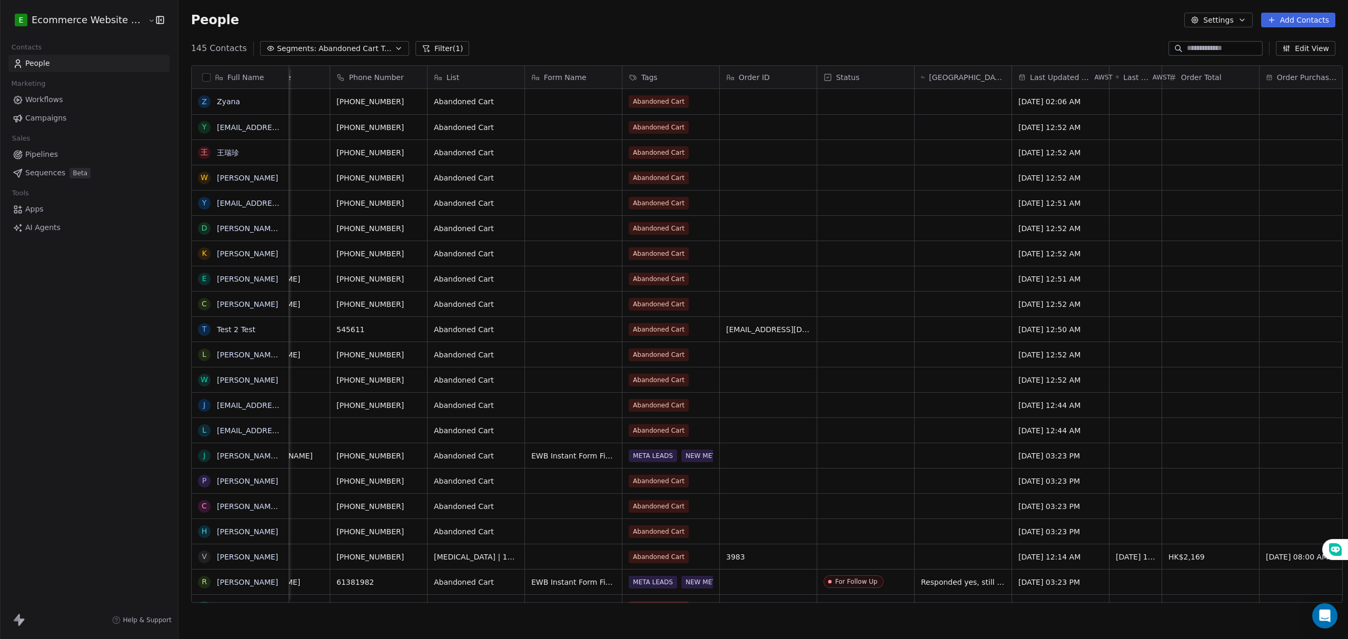
scroll to position [0, 350]
click at [949, 97] on div "grid" at bounding box center [961, 101] width 97 height 25
type textarea "**********"
click at [986, 161] on html "E Ecommerce Website Builder Contacts People Marketing Workflows Campaigns Sales…" at bounding box center [674, 319] width 1348 height 639
click at [965, 104] on span "Sent follow up message, waiting for reply." at bounding box center [982, 104] width 125 height 21
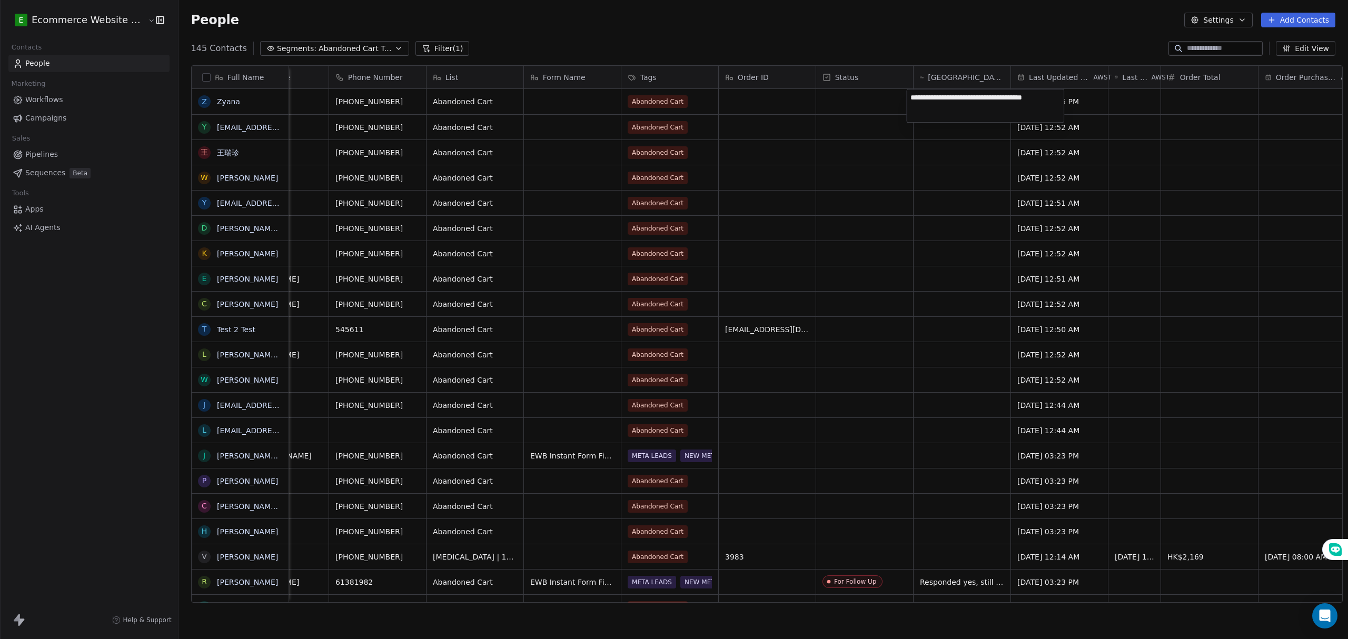
click at [973, 131] on html "E Ecommerce Website Builder Contacts People Marketing Workflows Campaigns Sales…" at bounding box center [674, 319] width 1348 height 639
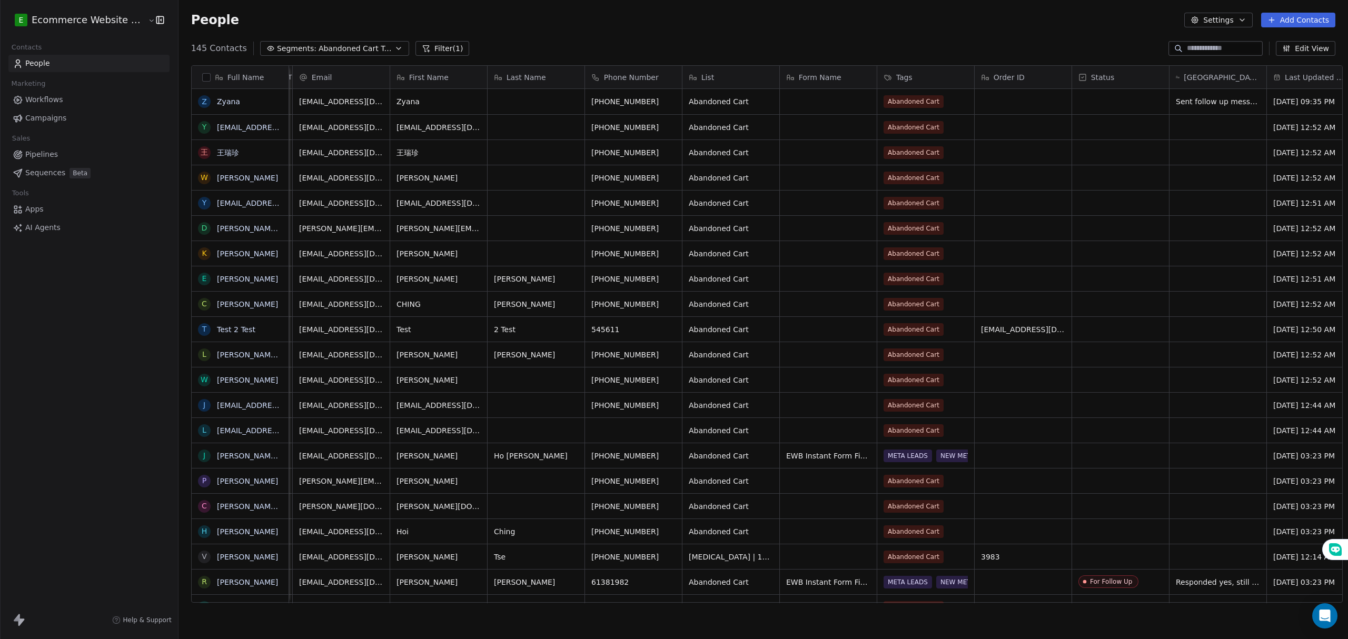
scroll to position [0, 93]
click at [356, 51] on span "Abandoned Cart Tags" at bounding box center [356, 48] width 74 height 11
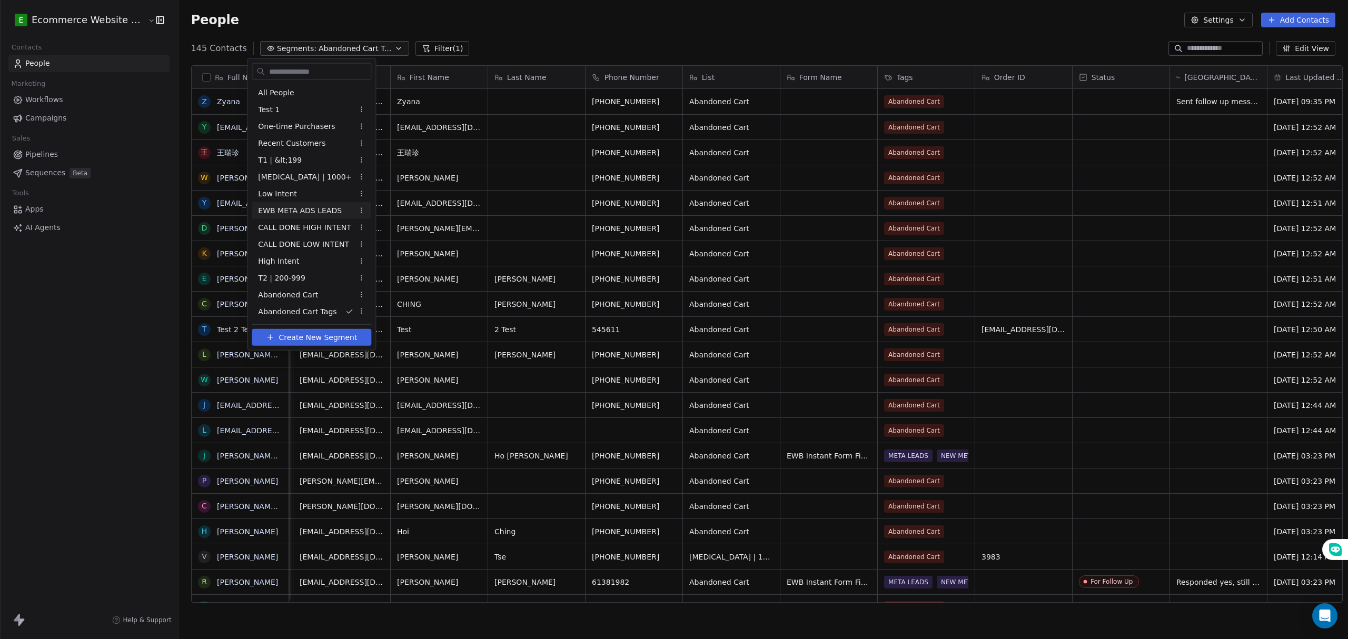
click at [309, 206] on span "EWB META ADS LEADS" at bounding box center [300, 210] width 84 height 11
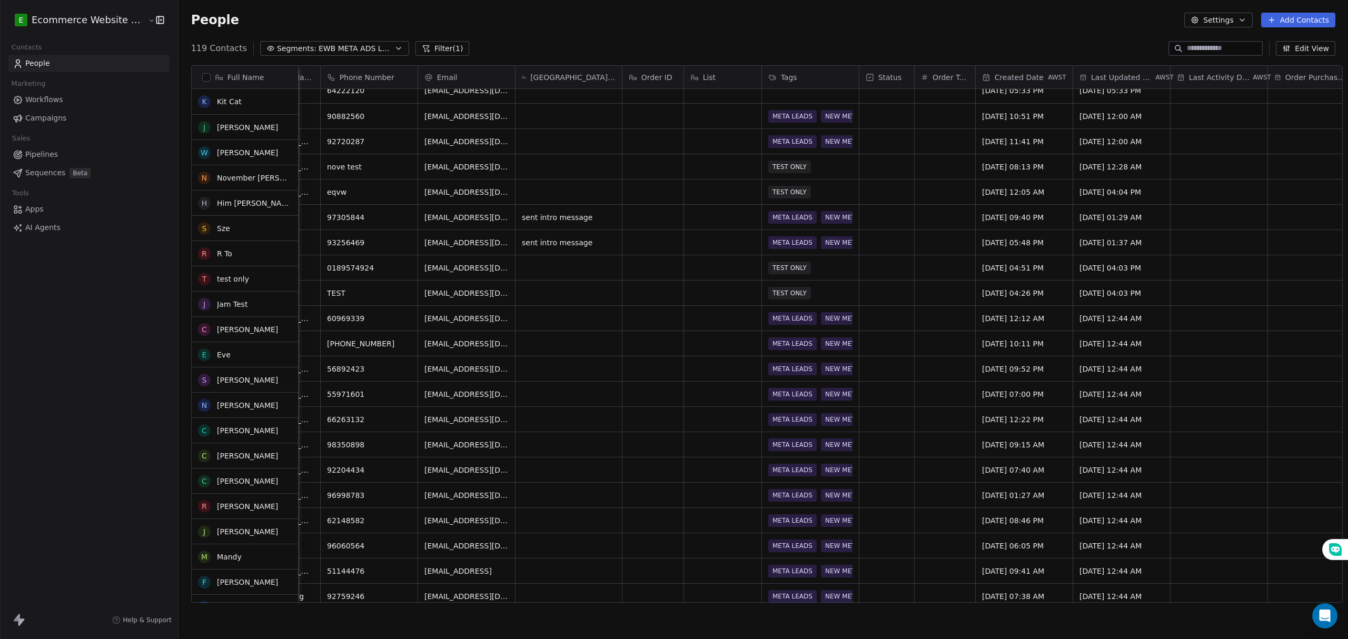
scroll to position [0, 0]
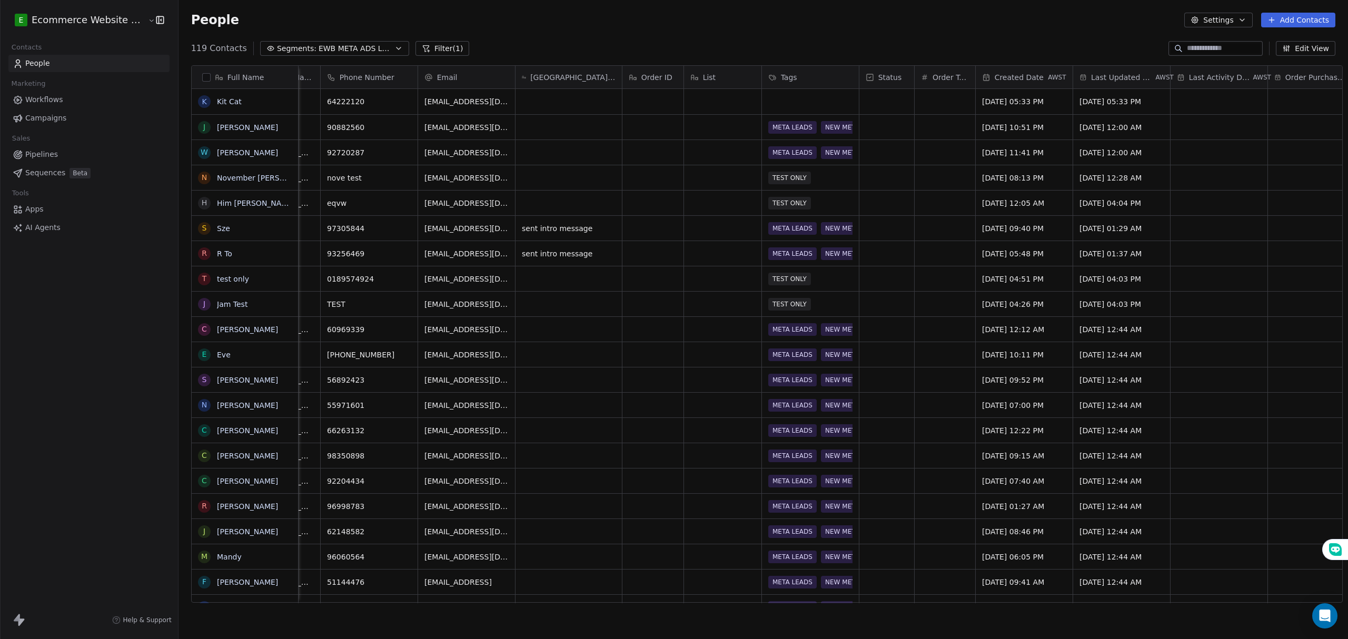
click at [363, 45] on span "EWB META ADS LEADS" at bounding box center [356, 48] width 74 height 11
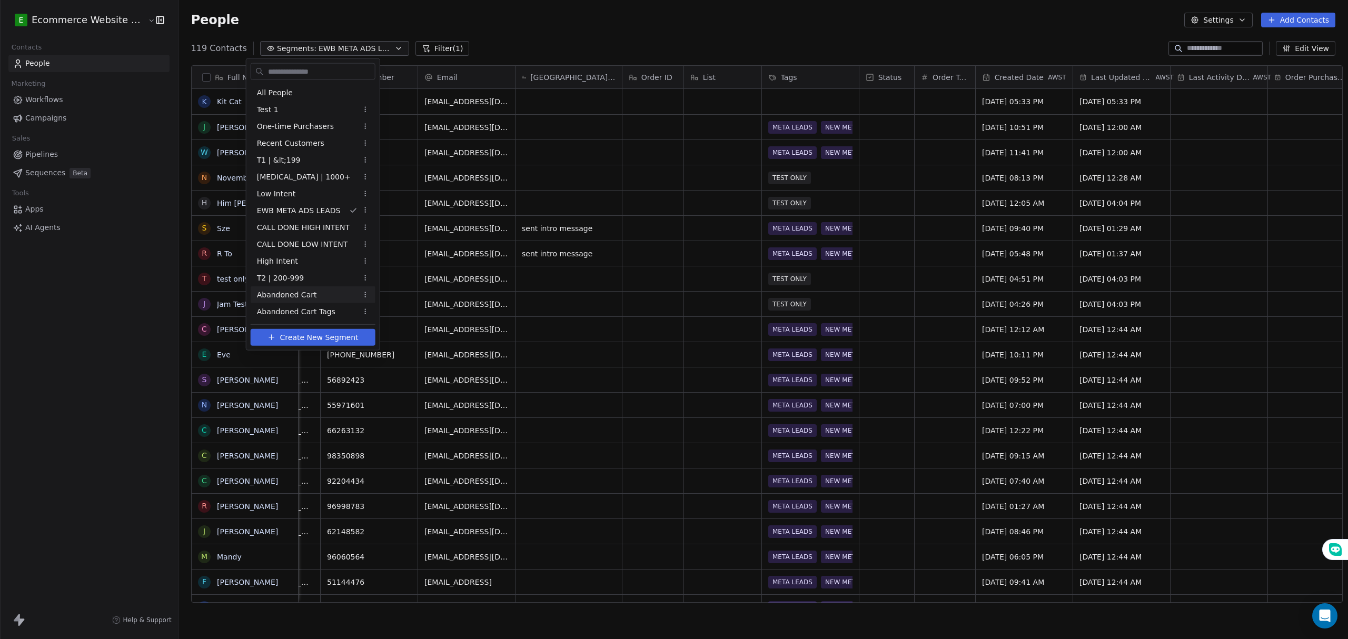
click at [303, 298] on span "Abandoned Cart" at bounding box center [287, 294] width 60 height 11
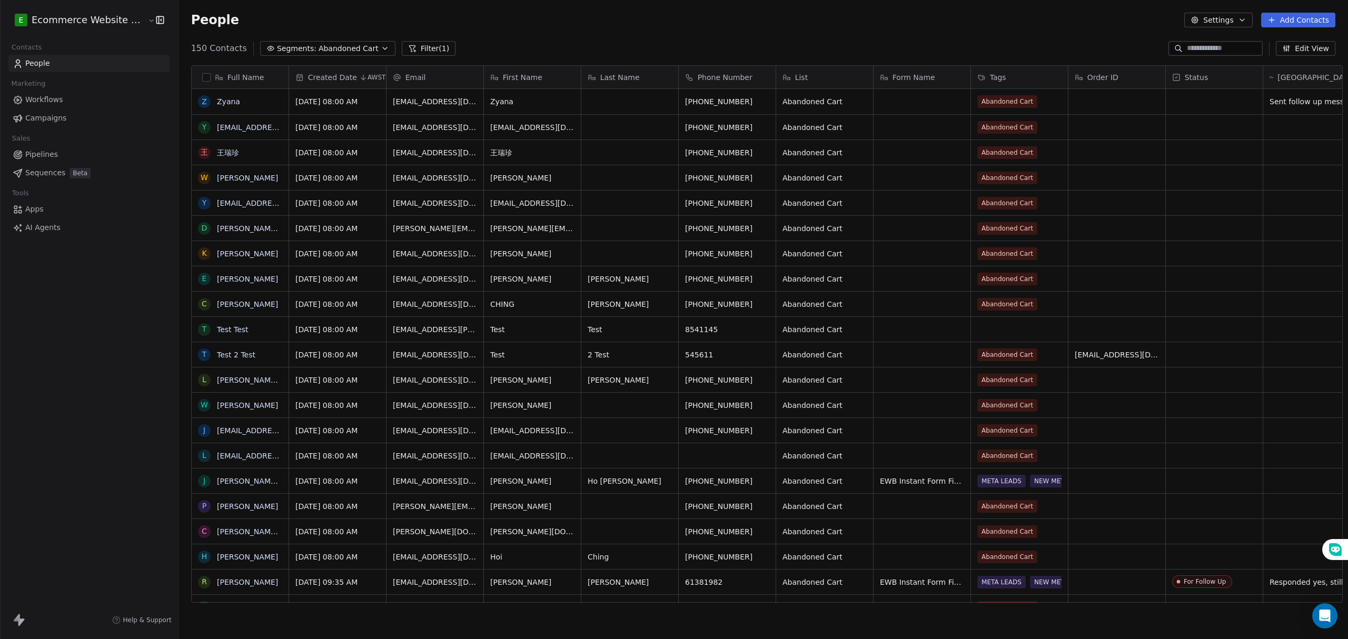
scroll to position [552, 1167]
